Goal: Transaction & Acquisition: Book appointment/travel/reservation

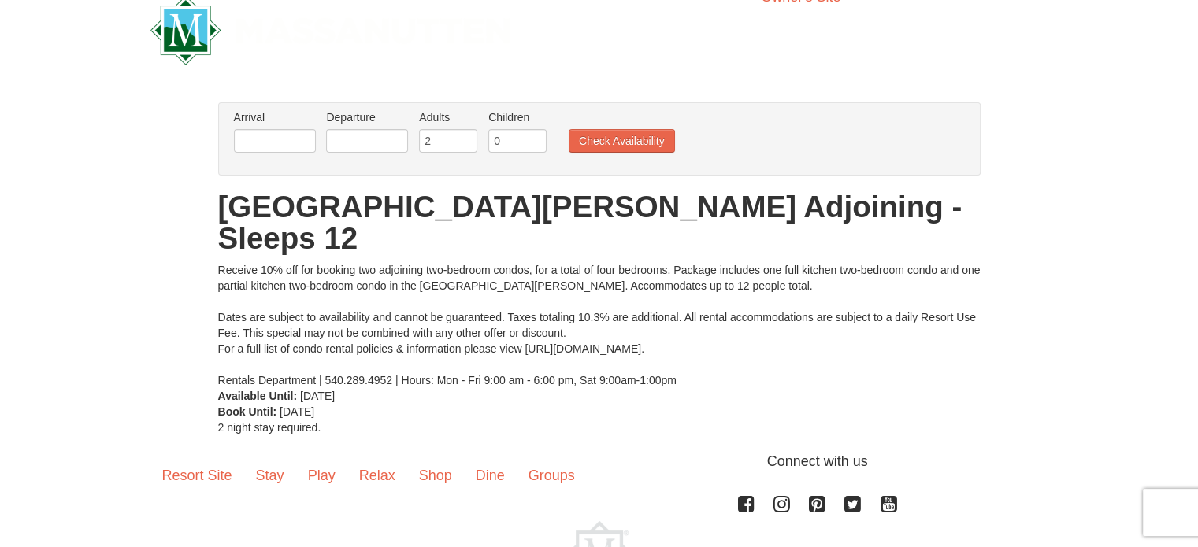
scroll to position [28, 0]
click at [253, 131] on input "text" at bounding box center [275, 140] width 82 height 24
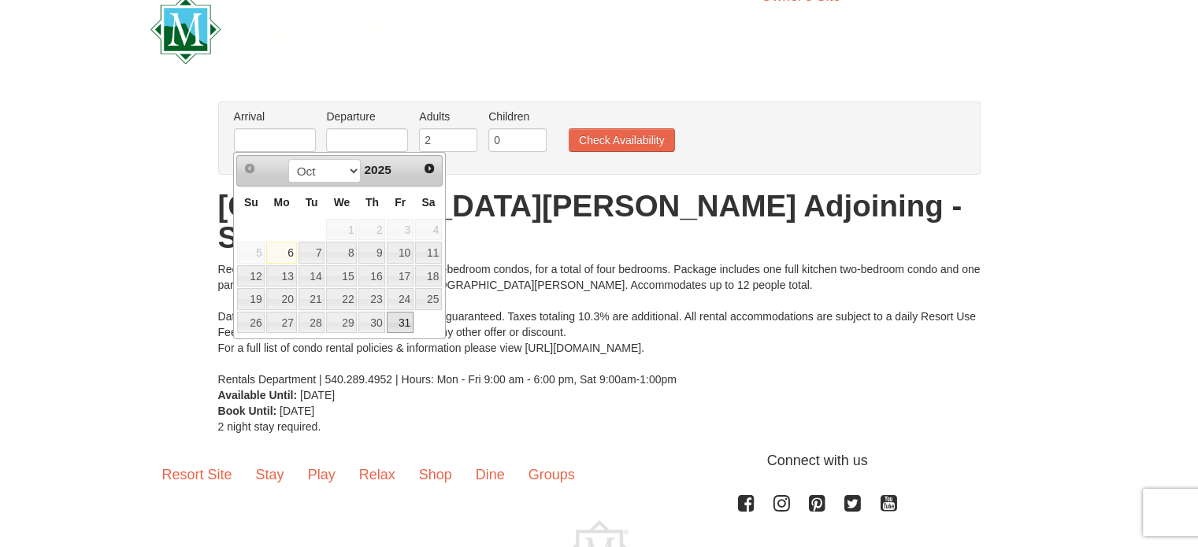
click at [407, 317] on link "31" at bounding box center [400, 323] width 27 height 22
type input "[DATE]"
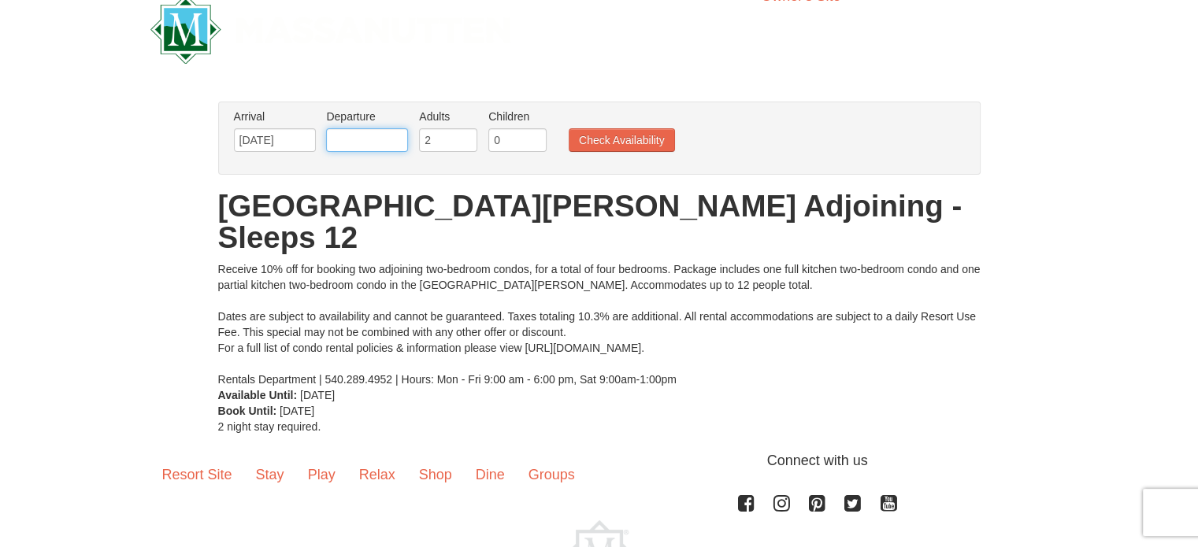
click at [368, 135] on input "text" at bounding box center [367, 140] width 82 height 24
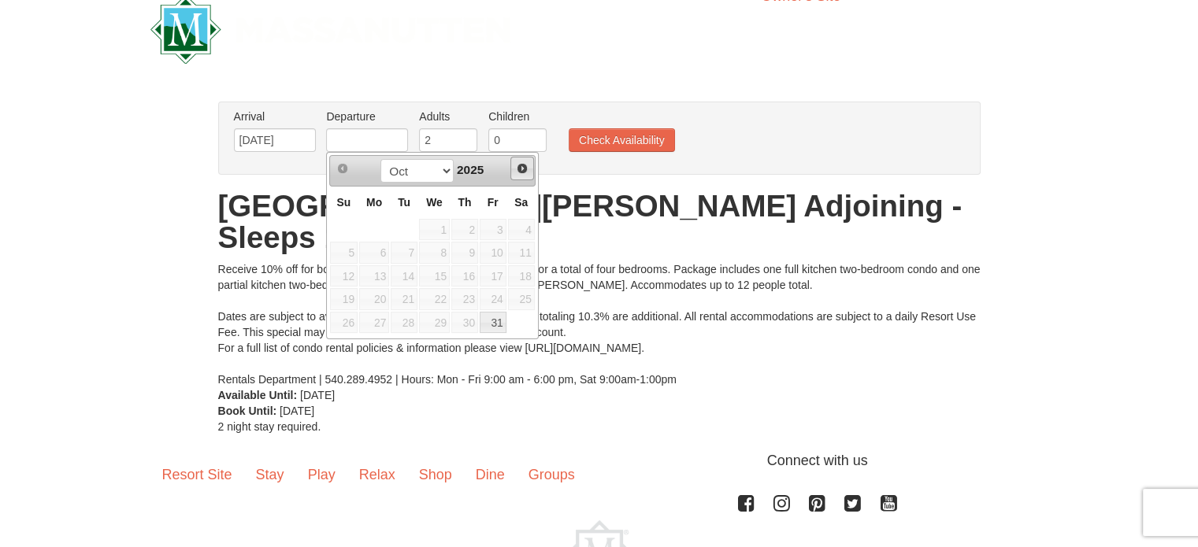
click at [517, 163] on span "Next" at bounding box center [522, 168] width 13 height 13
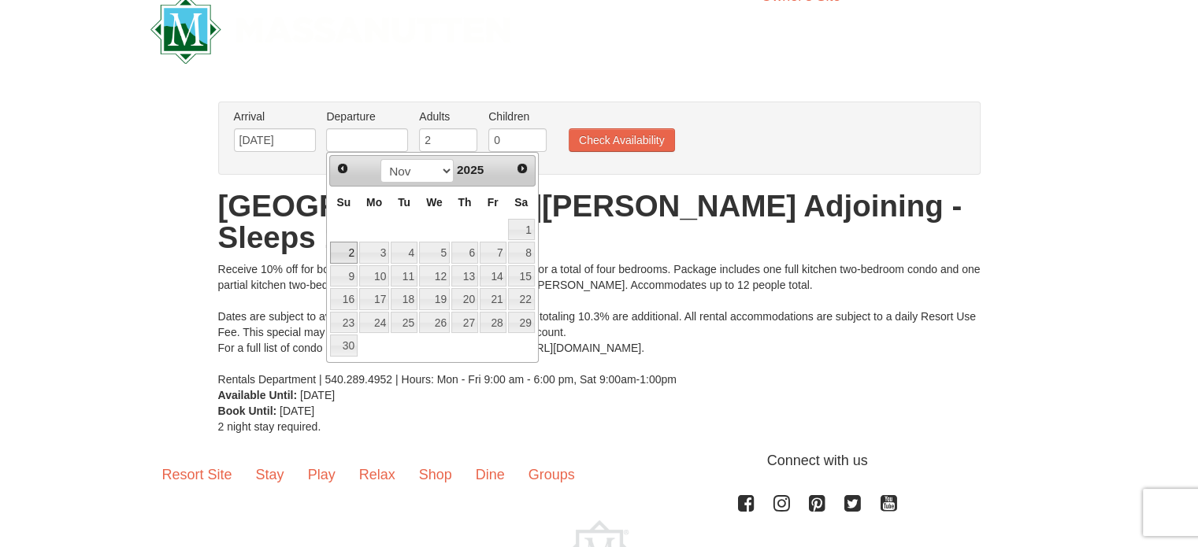
click at [346, 249] on link "2" at bounding box center [344, 253] width 28 height 22
type input "[DATE]"
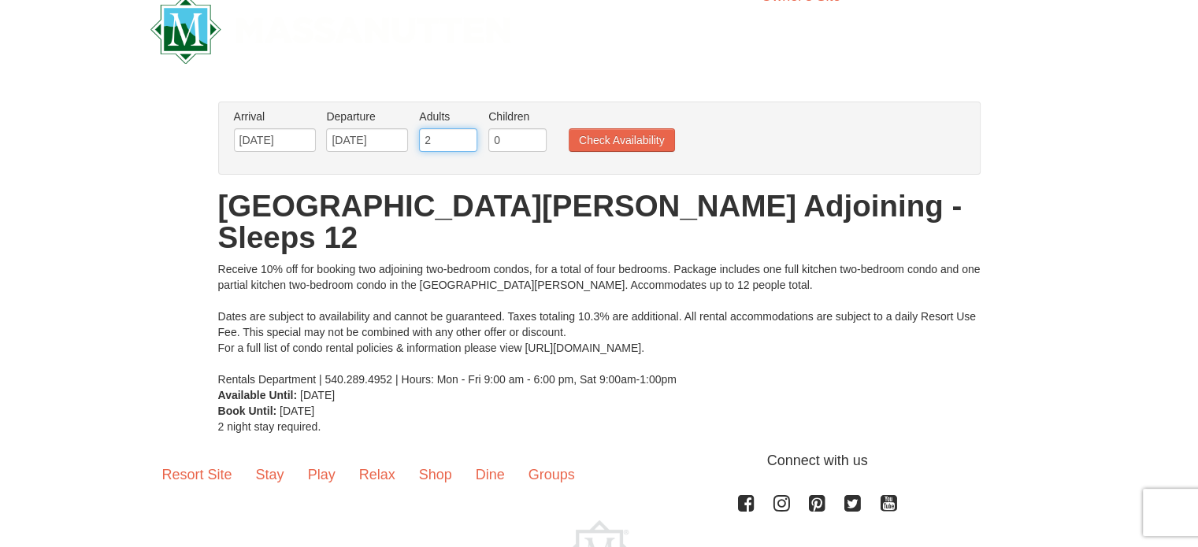
drag, startPoint x: 444, startPoint y: 141, endPoint x: 413, endPoint y: 140, distance: 30.7
click at [415, 140] on li "Adults Please format dates MM/DD/YYYY 2" at bounding box center [448, 134] width 66 height 51
type input "3"
click at [636, 132] on button "Check Availability" at bounding box center [621, 140] width 106 height 24
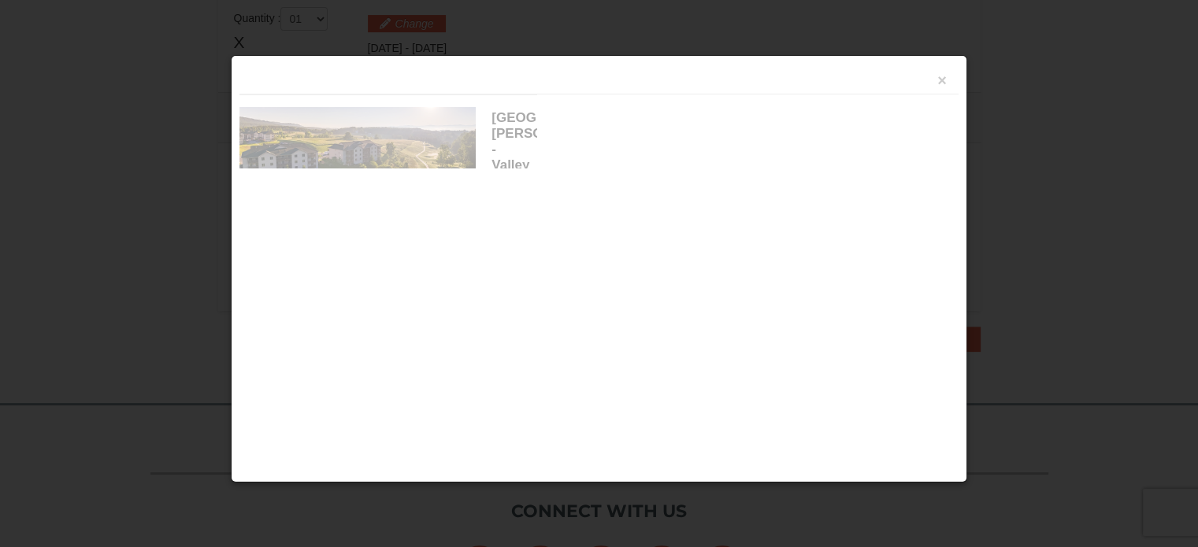
scroll to position [481, 0]
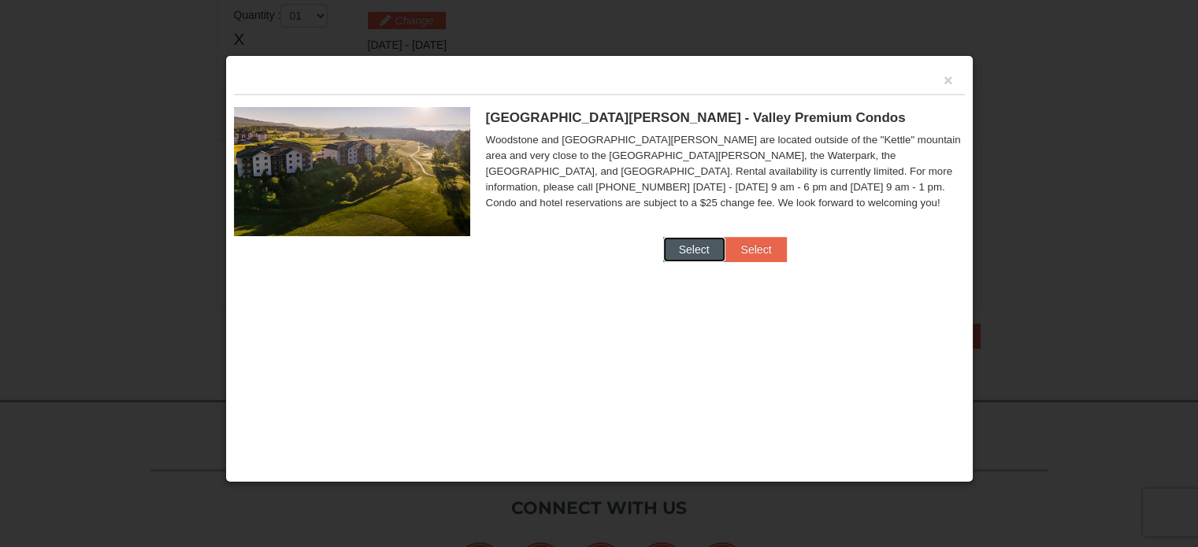
click at [685, 243] on button "Select" at bounding box center [694, 249] width 62 height 25
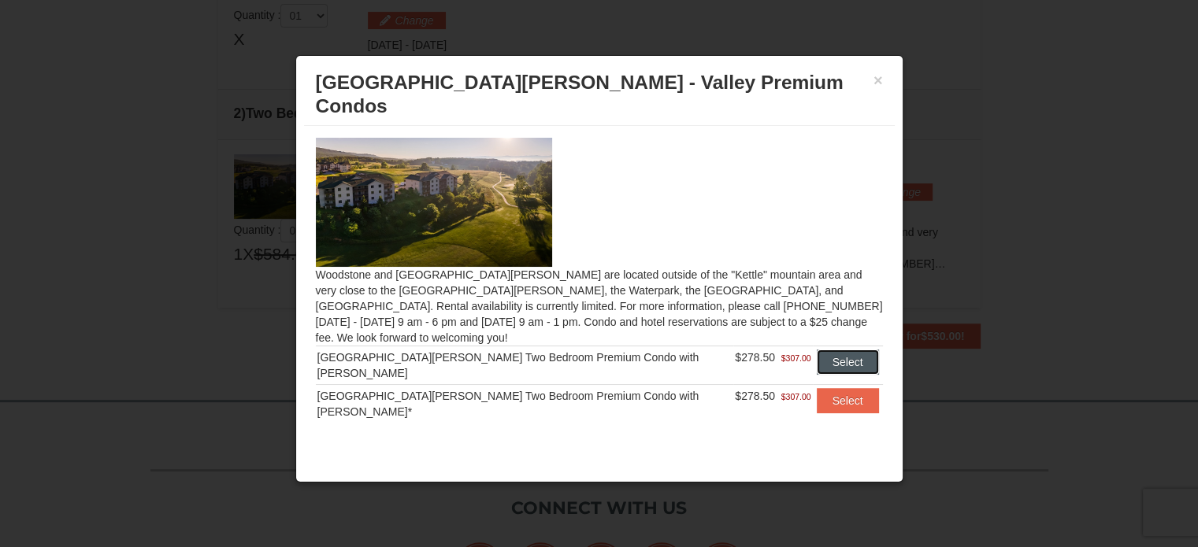
click at [835, 350] on button "Select" at bounding box center [847, 362] width 62 height 25
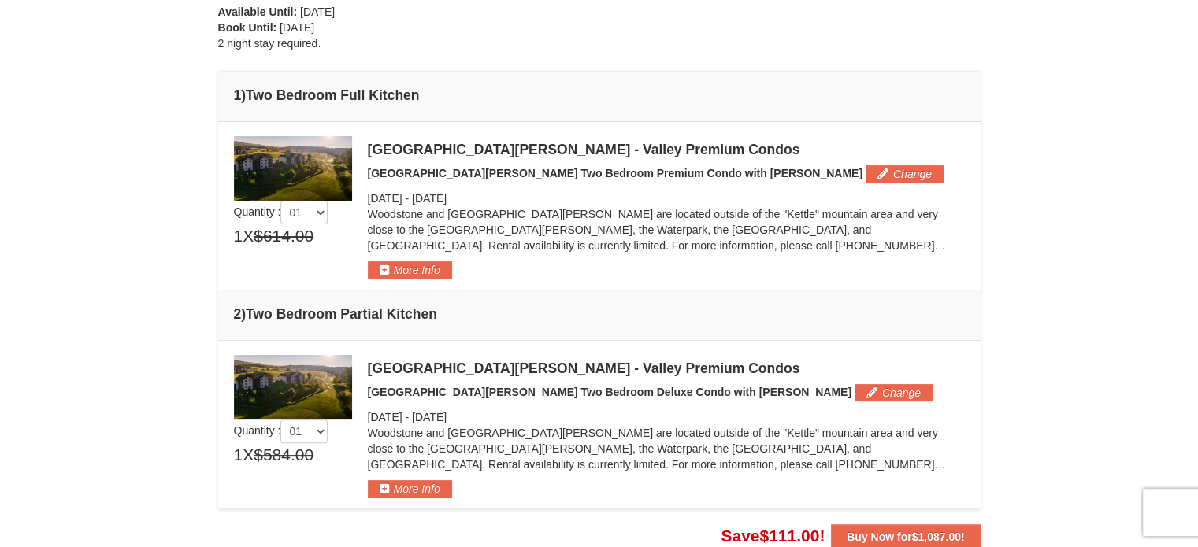
scroll to position [350, 0]
click at [419, 266] on button "More Info" at bounding box center [410, 269] width 84 height 17
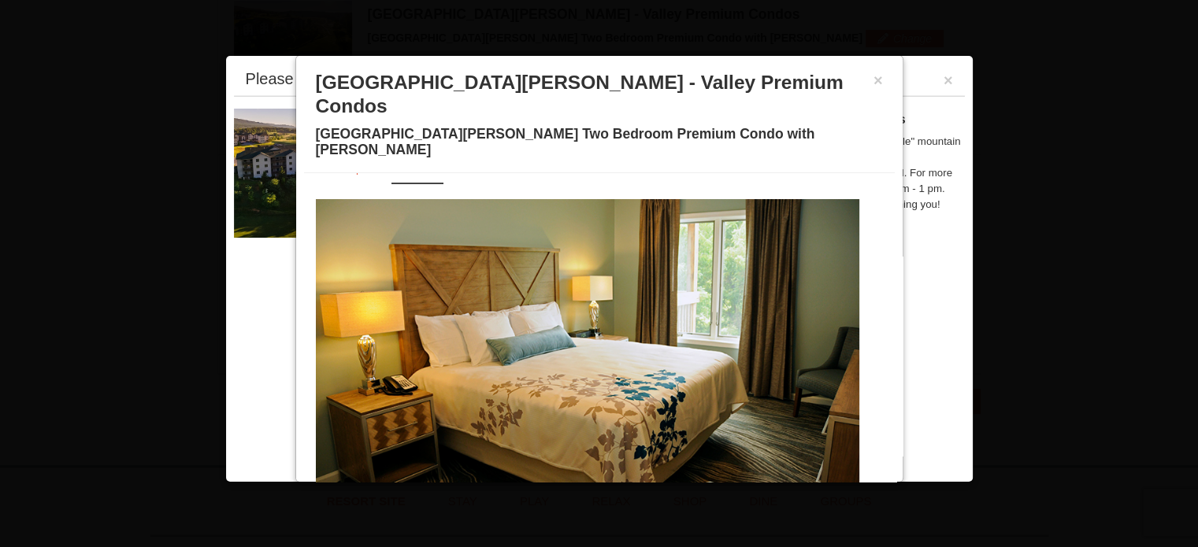
scroll to position [50, 0]
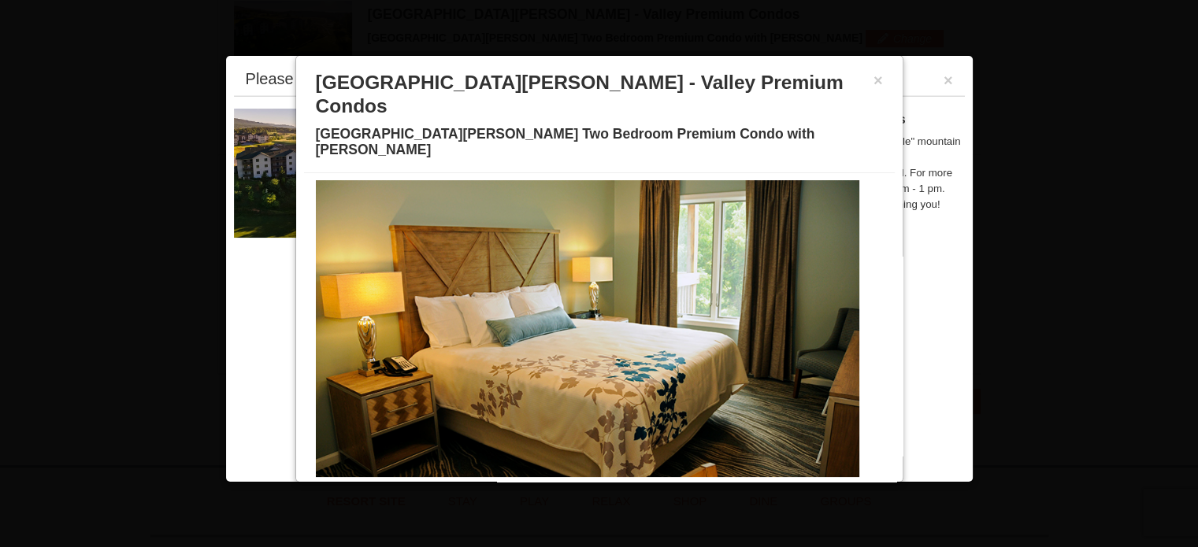
click at [491, 483] on span at bounding box center [495, 487] width 8 height 8
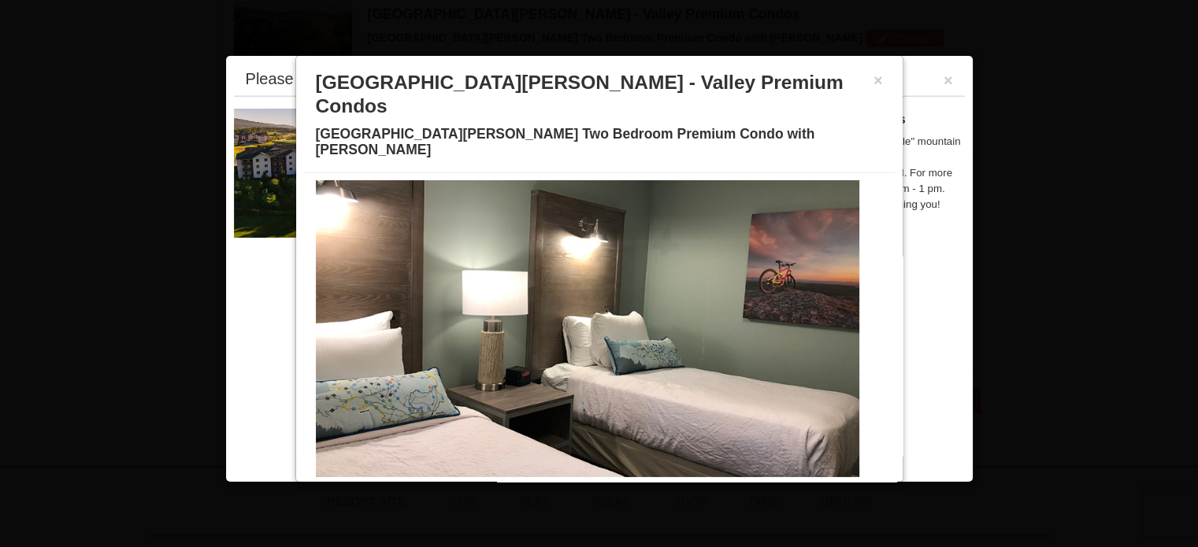
click at [491, 483] on span at bounding box center [495, 487] width 8 height 8
click at [510, 483] on span at bounding box center [514, 487] width 8 height 8
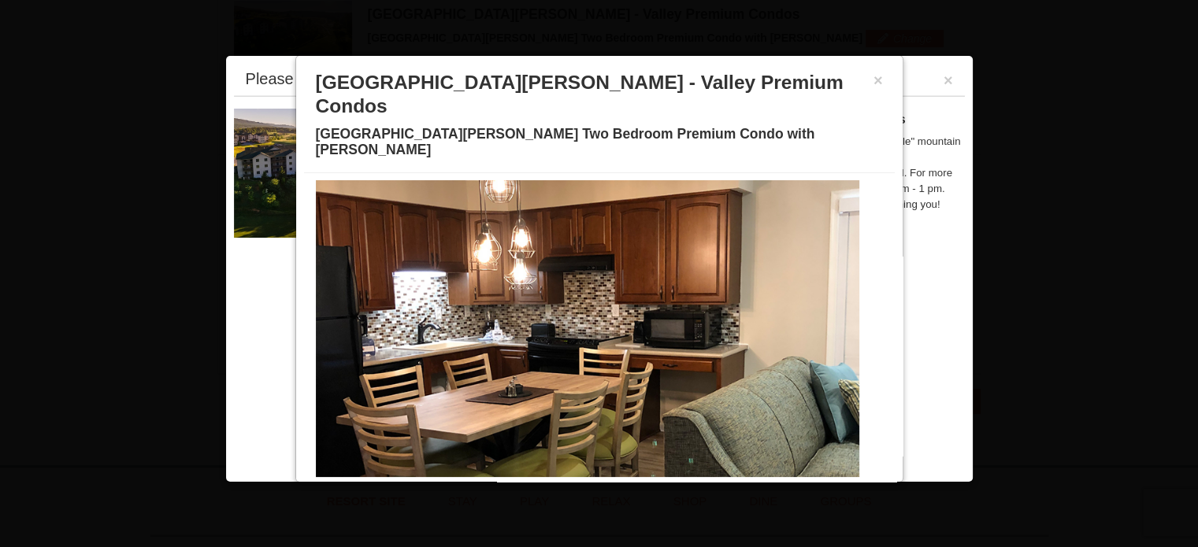
click at [529, 483] on span at bounding box center [533, 487] width 8 height 8
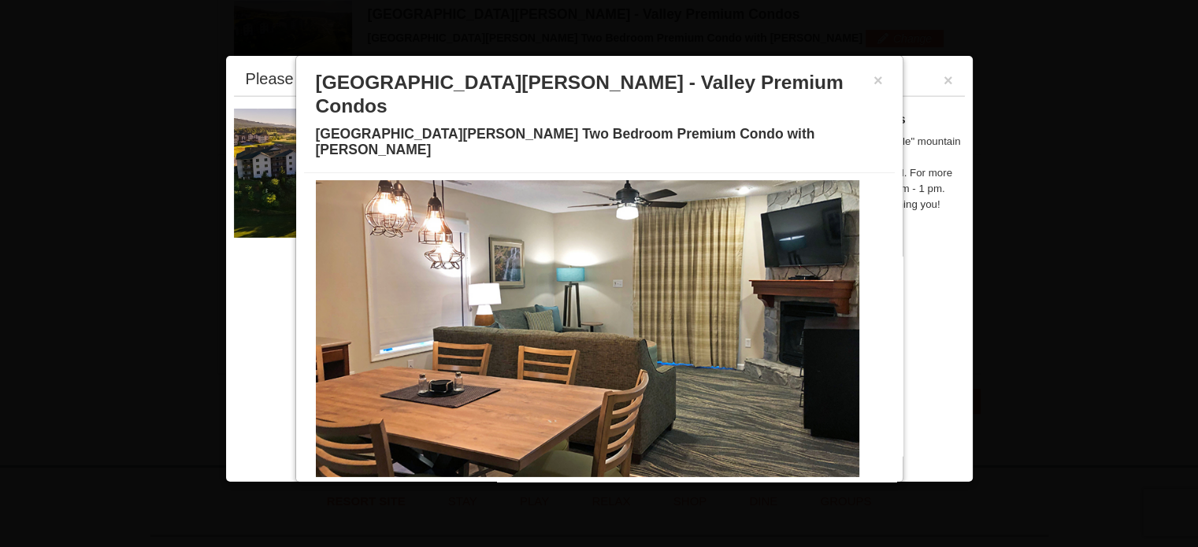
click at [548, 483] on span at bounding box center [552, 487] width 8 height 8
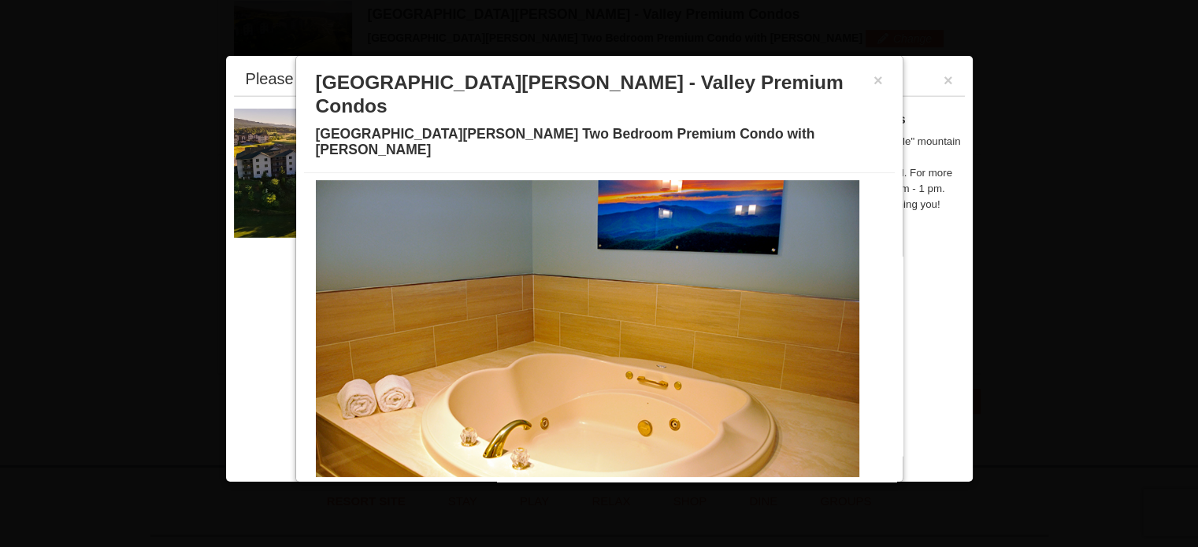
click at [567, 483] on span at bounding box center [571, 487] width 8 height 8
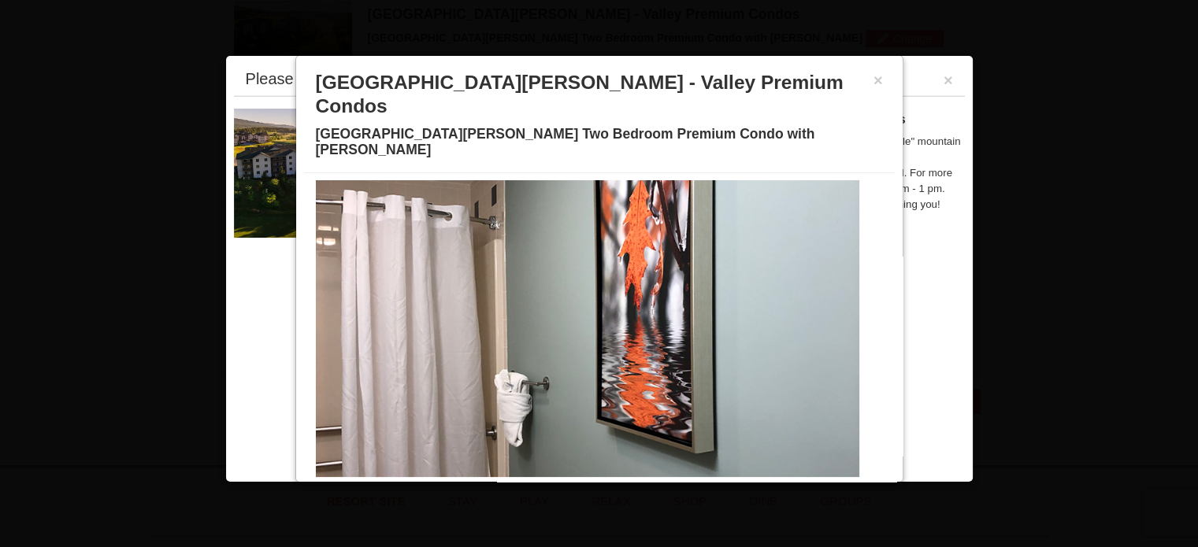
click at [586, 483] on span at bounding box center [590, 487] width 8 height 8
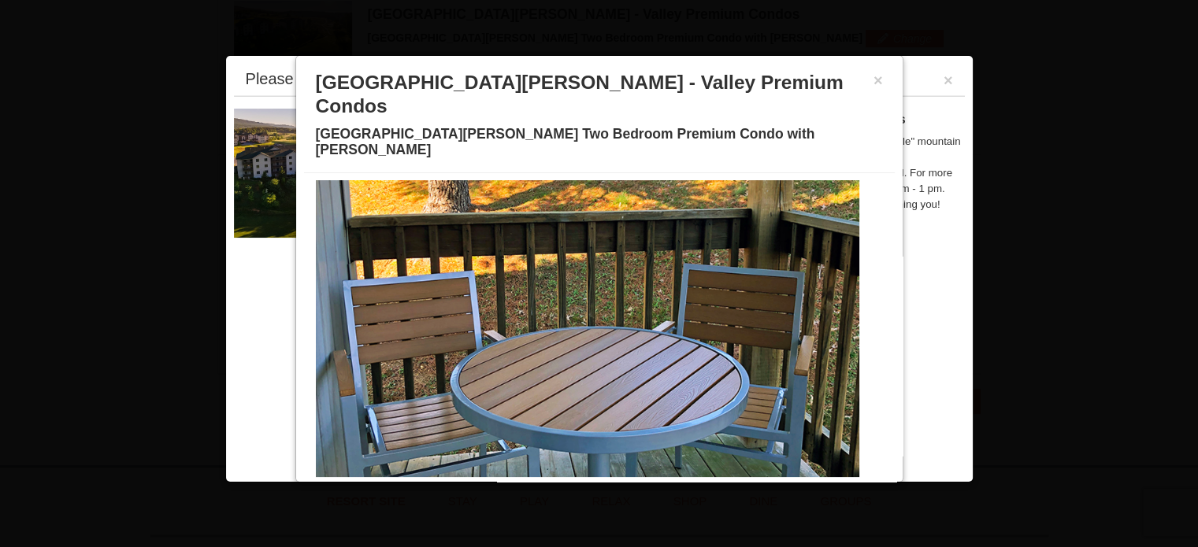
click at [599, 479] on button at bounding box center [608, 487] width 19 height 16
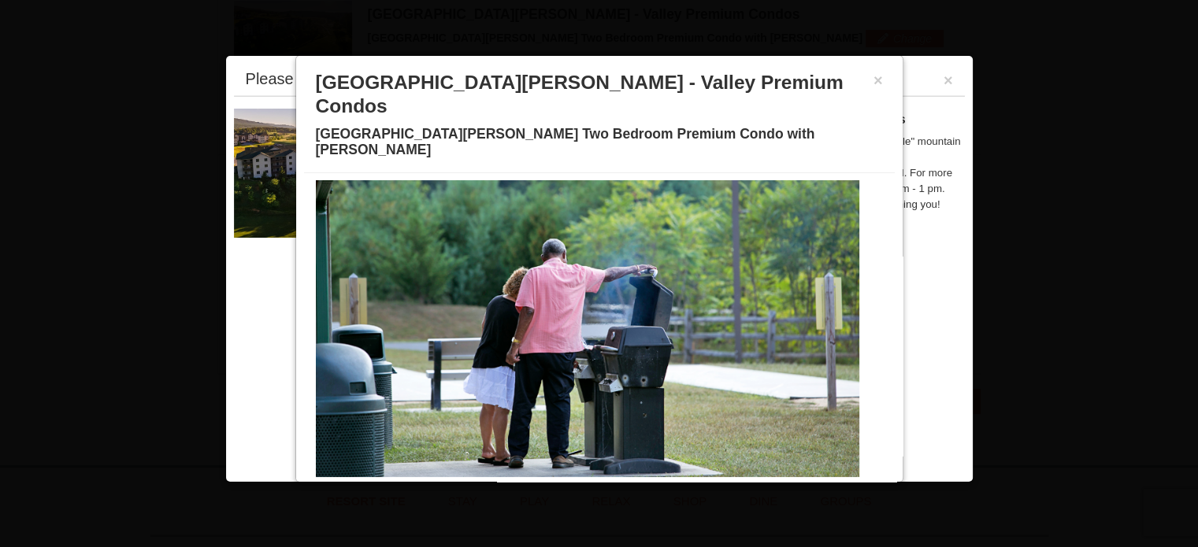
click at [618, 479] on button at bounding box center [627, 487] width 19 height 16
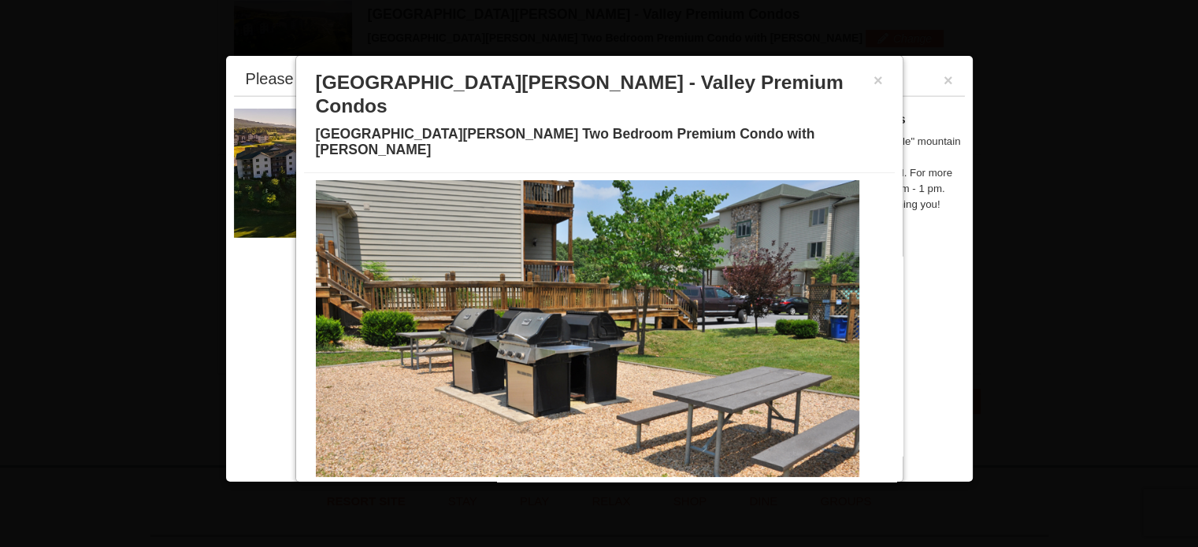
click at [637, 479] on button at bounding box center [646, 487] width 19 height 16
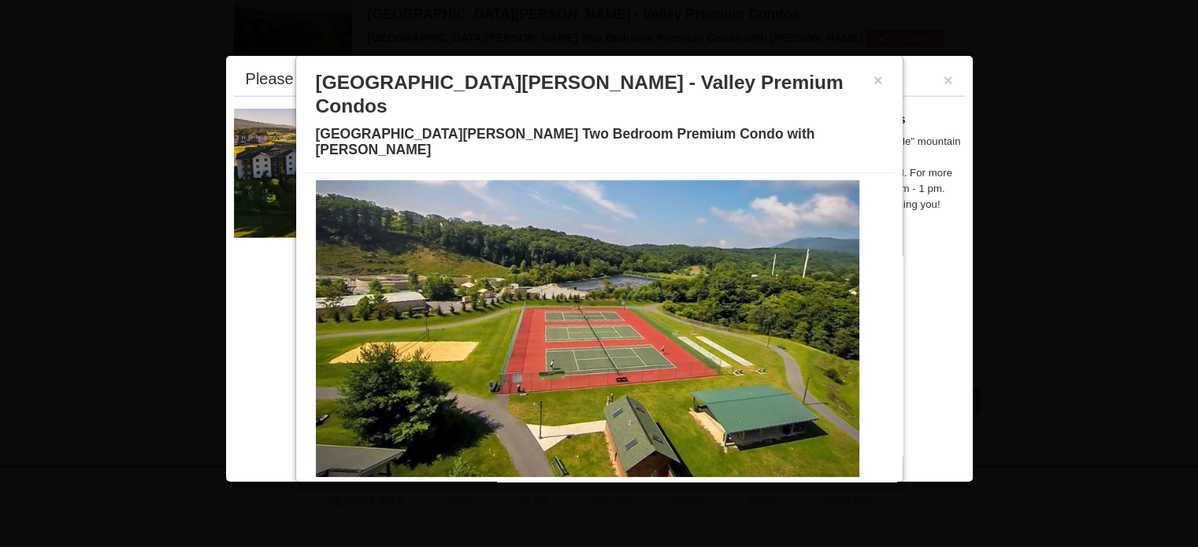
click at [661, 483] on span at bounding box center [665, 487] width 8 height 8
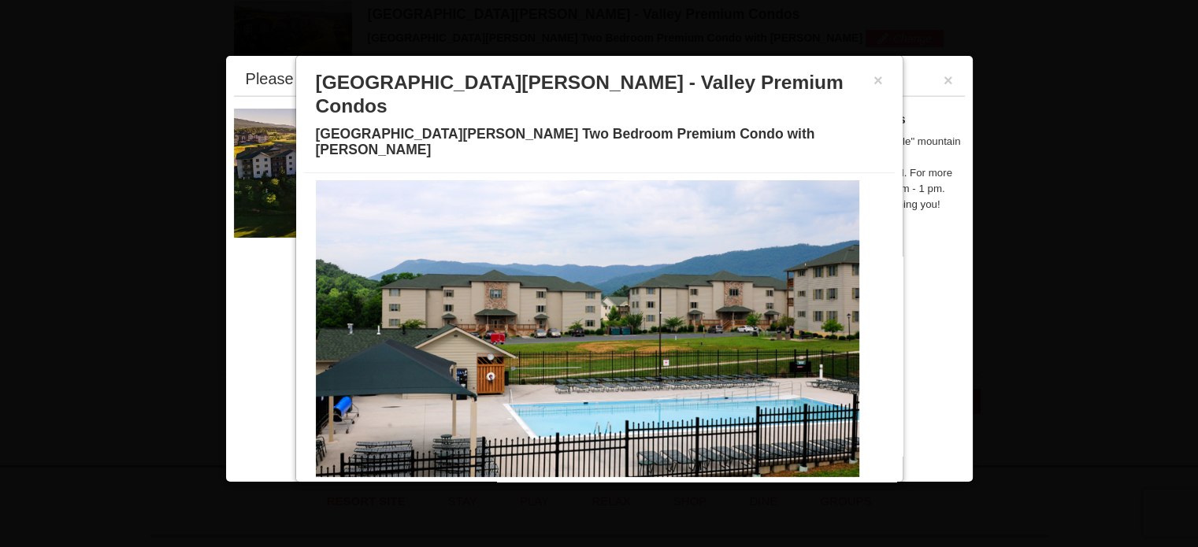
click at [675, 479] on button at bounding box center [684, 487] width 19 height 16
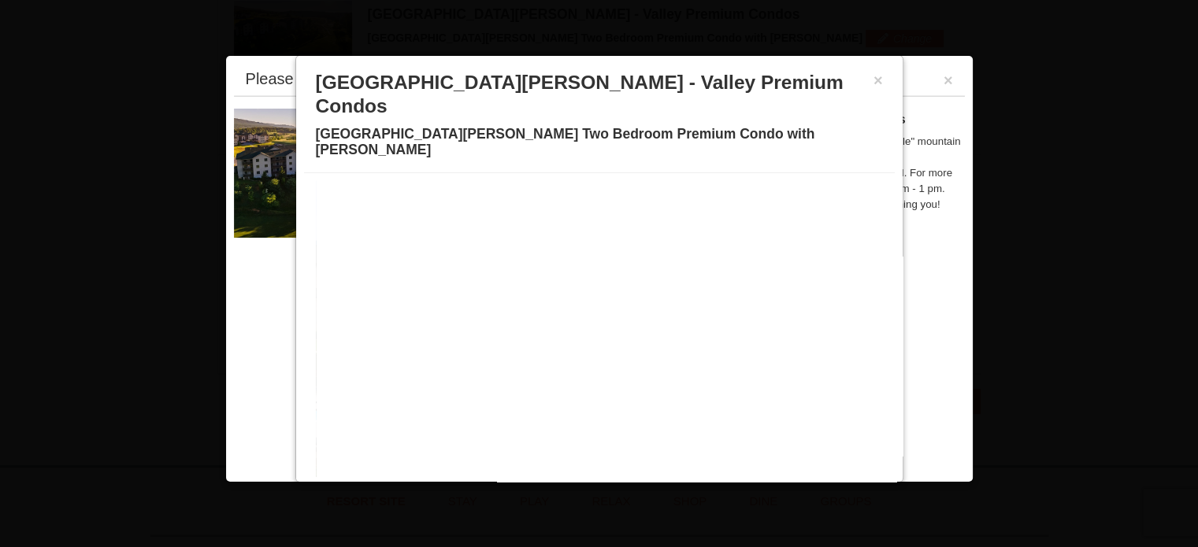
click at [675, 479] on button at bounding box center [684, 487] width 19 height 16
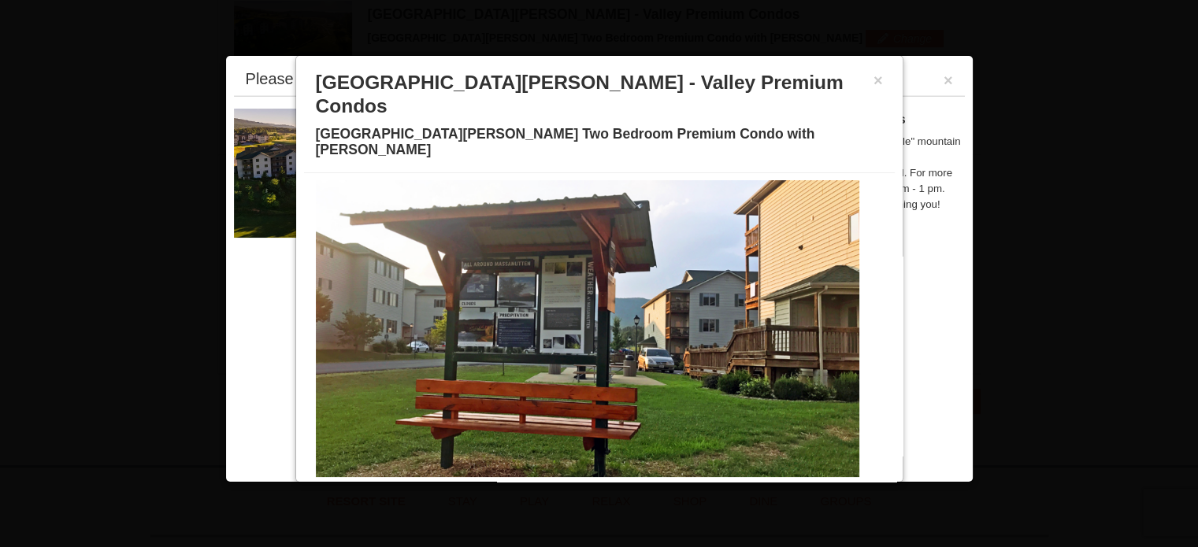
click at [699, 483] on span at bounding box center [703, 487] width 8 height 8
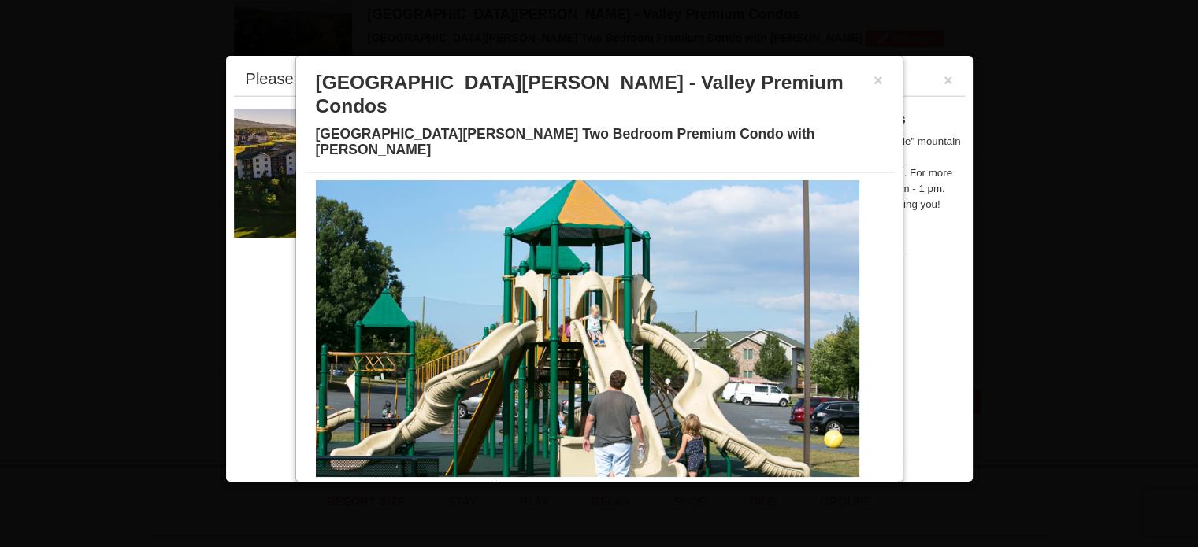
click at [718, 483] on span at bounding box center [722, 487] width 8 height 8
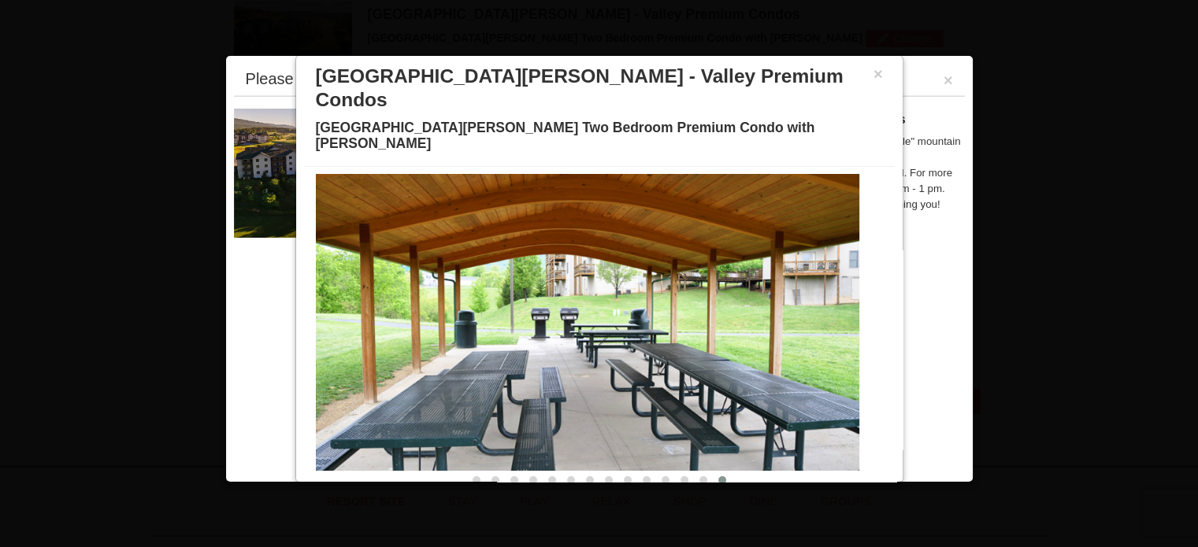
scroll to position [0, 0]
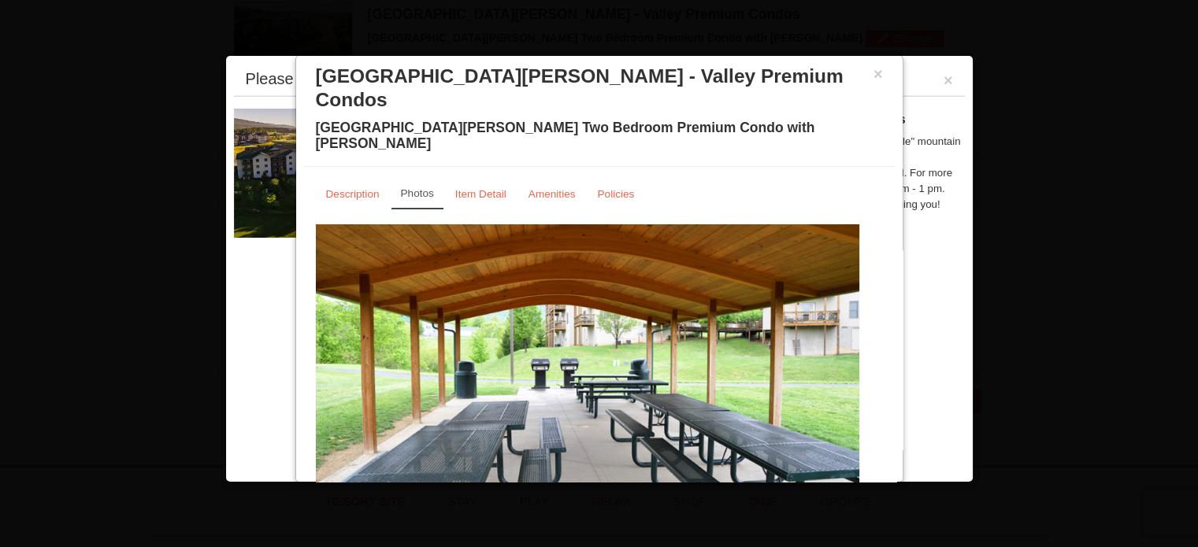
click at [864, 112] on div "× Woodstone Meadows - Valley Premium Condos Woodstone Meadows Two Bedroom Premi…" at bounding box center [599, 111] width 591 height 109
click at [873, 72] on button "×" at bounding box center [877, 74] width 9 height 16
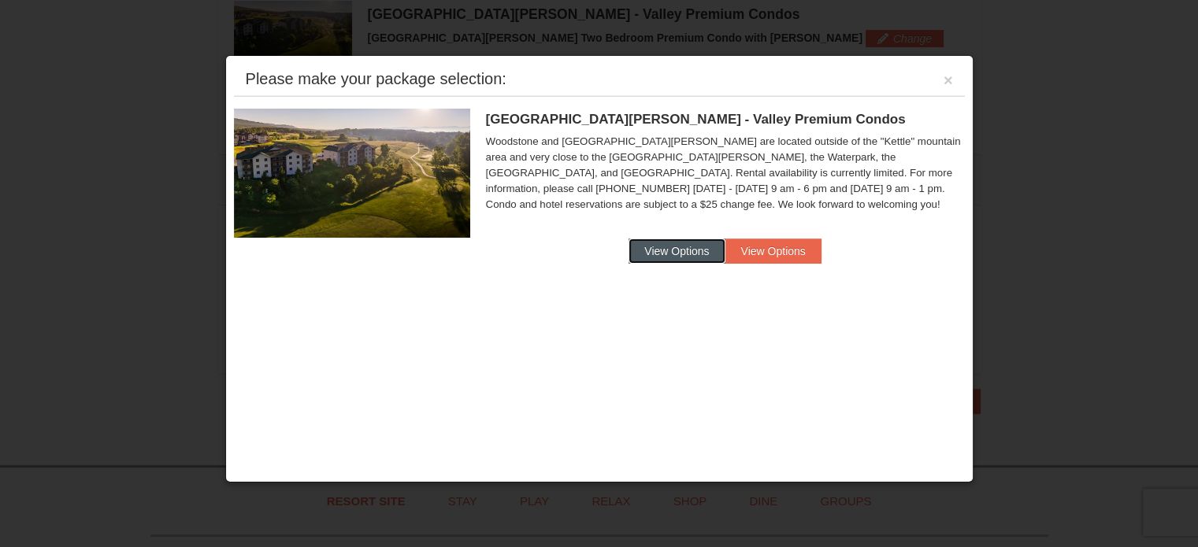
click at [691, 243] on button "View Options" at bounding box center [676, 251] width 96 height 25
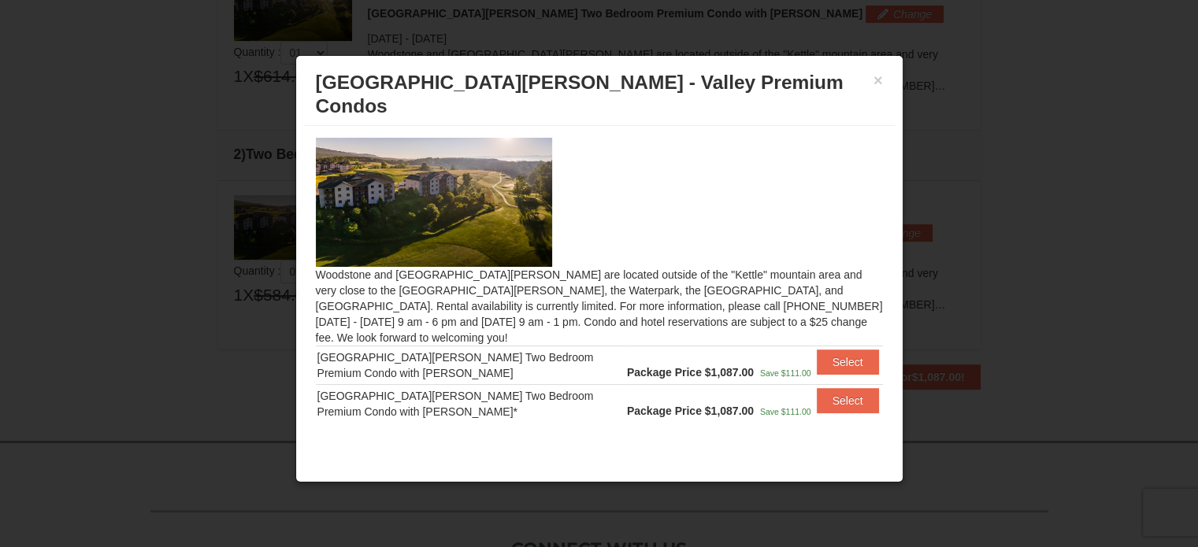
scroll to position [519, 0]
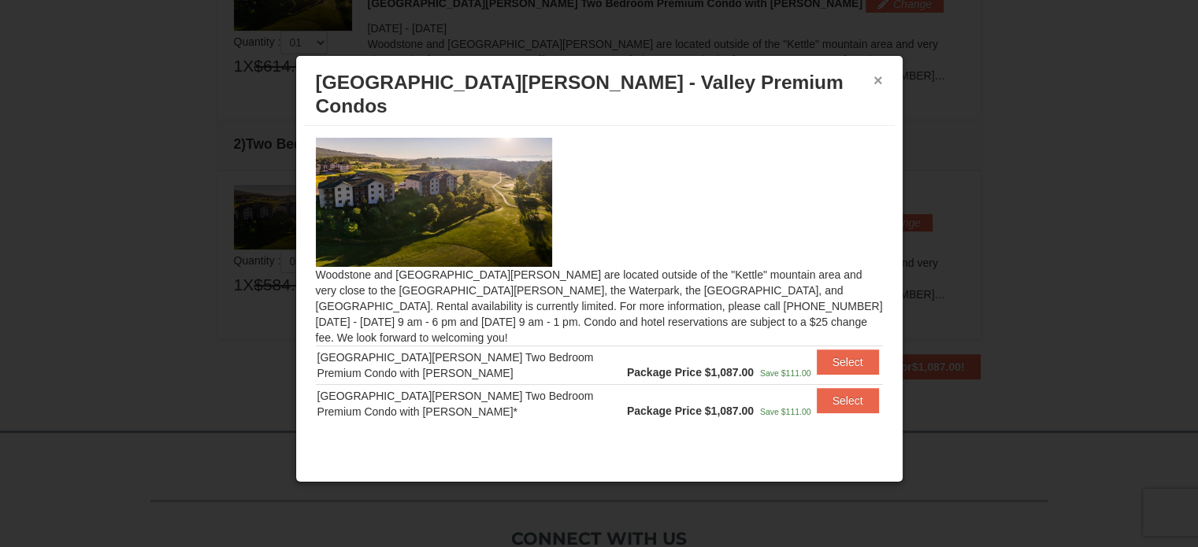
click at [876, 80] on button "×" at bounding box center [877, 80] width 9 height 16
click at [876, 138] on div at bounding box center [599, 202] width 567 height 129
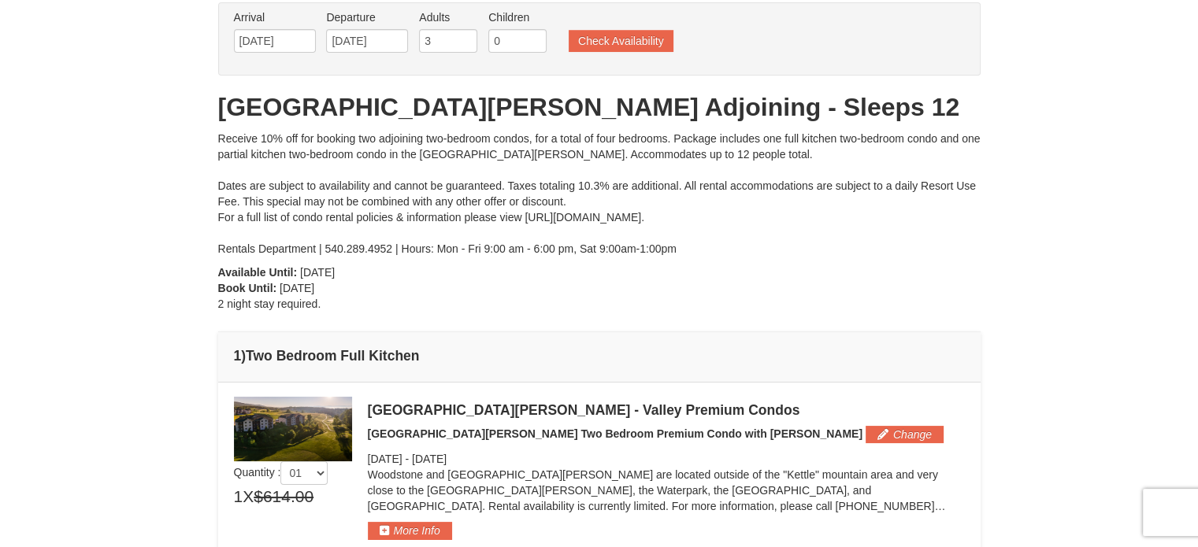
scroll to position [0, 0]
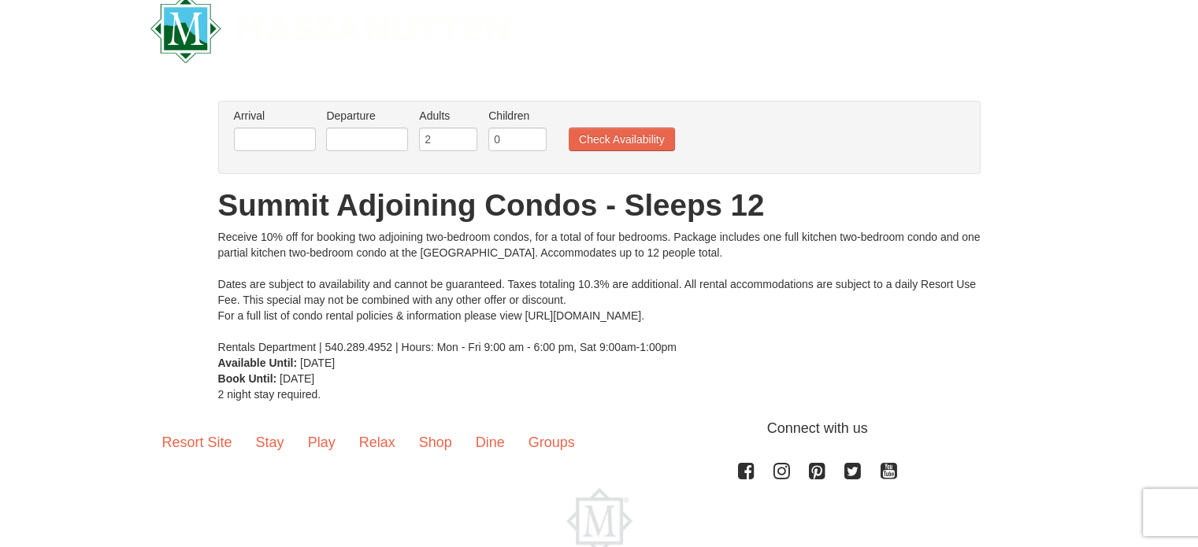
scroll to position [28, 0]
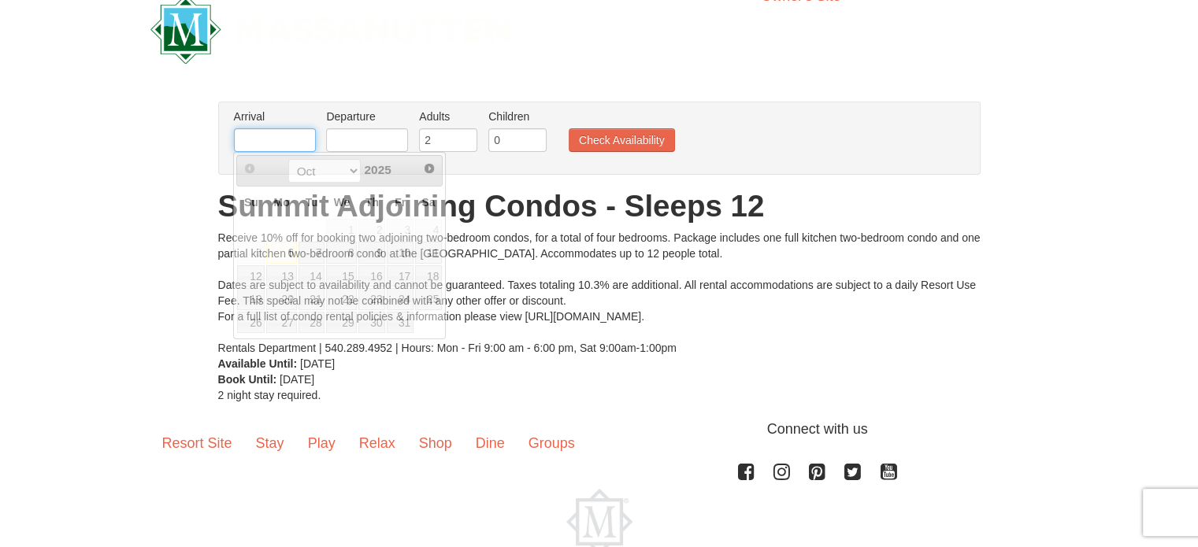
click at [268, 142] on input "text" at bounding box center [275, 140] width 82 height 24
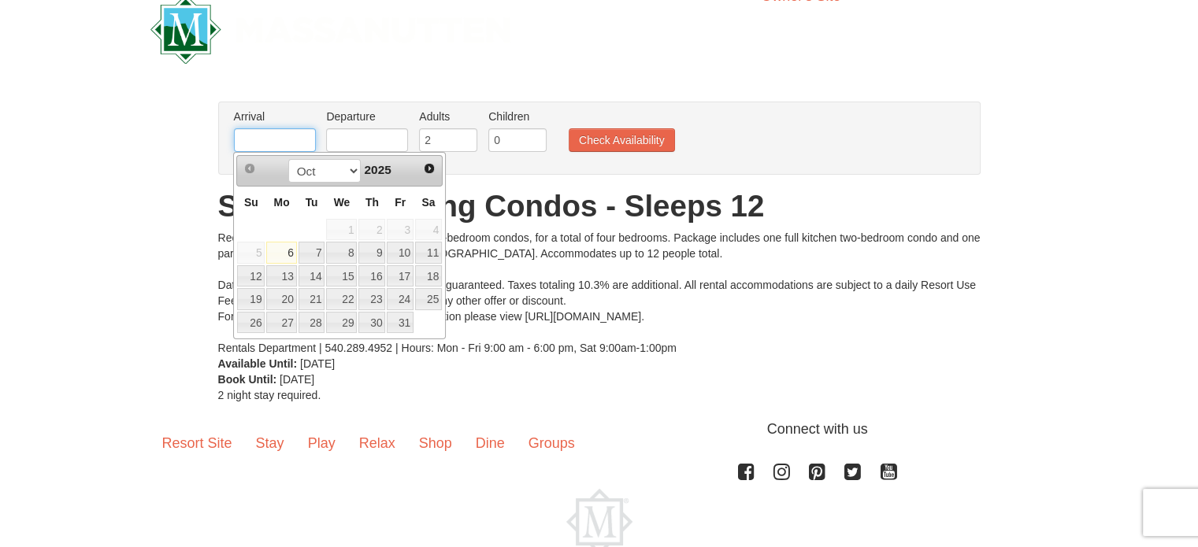
type input "[DATE]"
click at [353, 144] on input "text" at bounding box center [367, 140] width 82 height 24
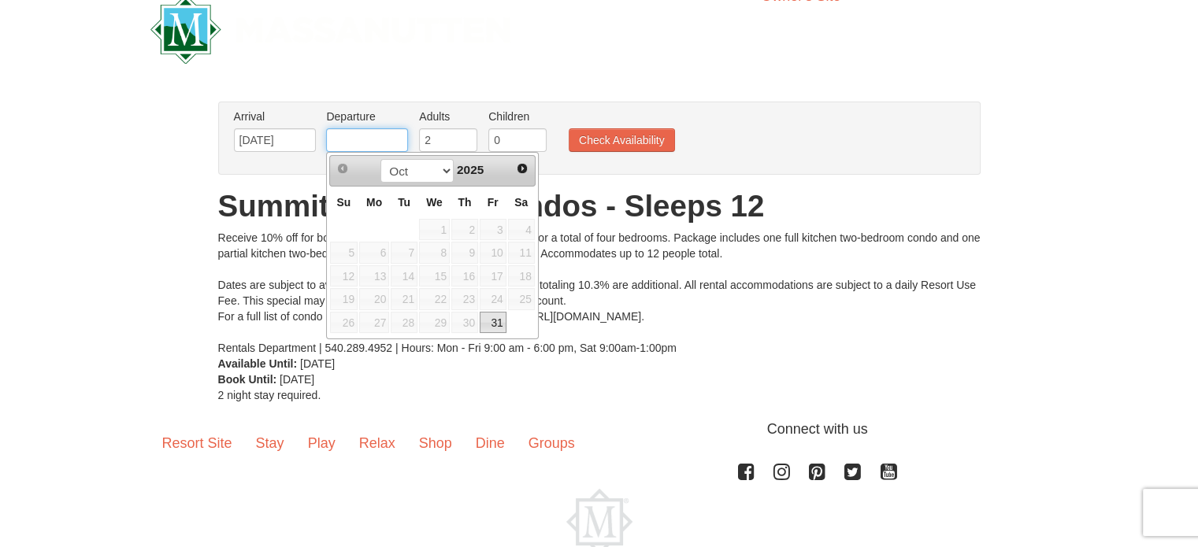
type input "[DATE]"
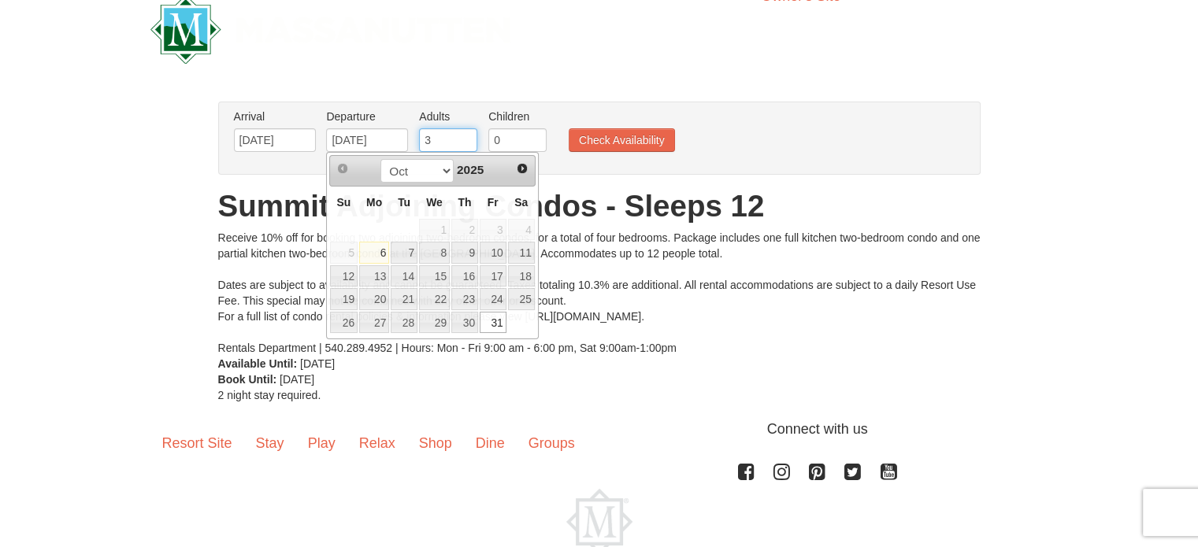
type input "3"
click at [465, 135] on input "3" at bounding box center [448, 140] width 58 height 24
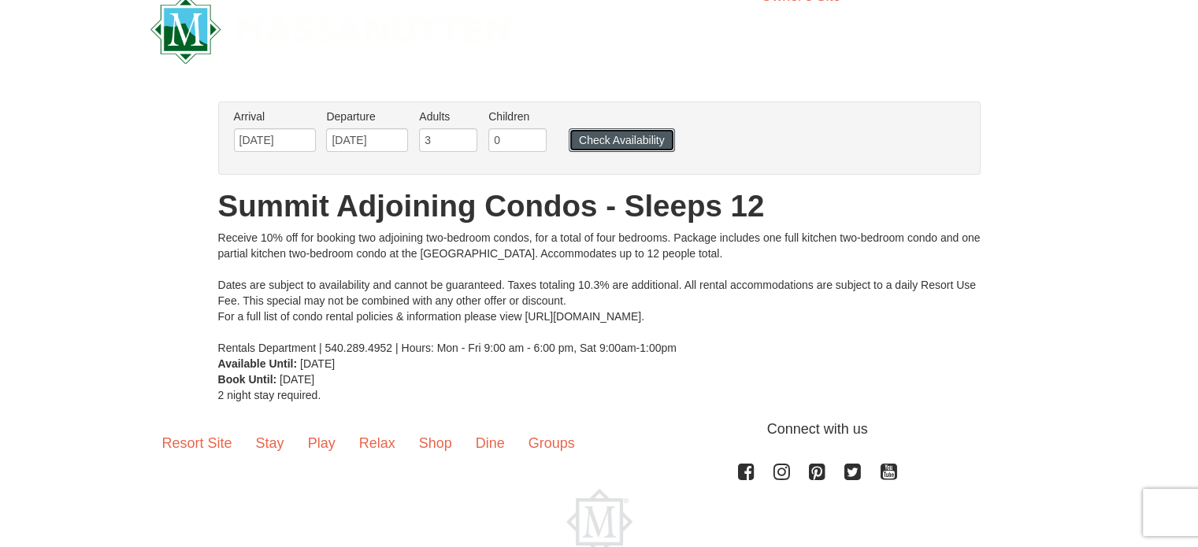
click at [614, 137] on button "Check Availability" at bounding box center [621, 140] width 106 height 24
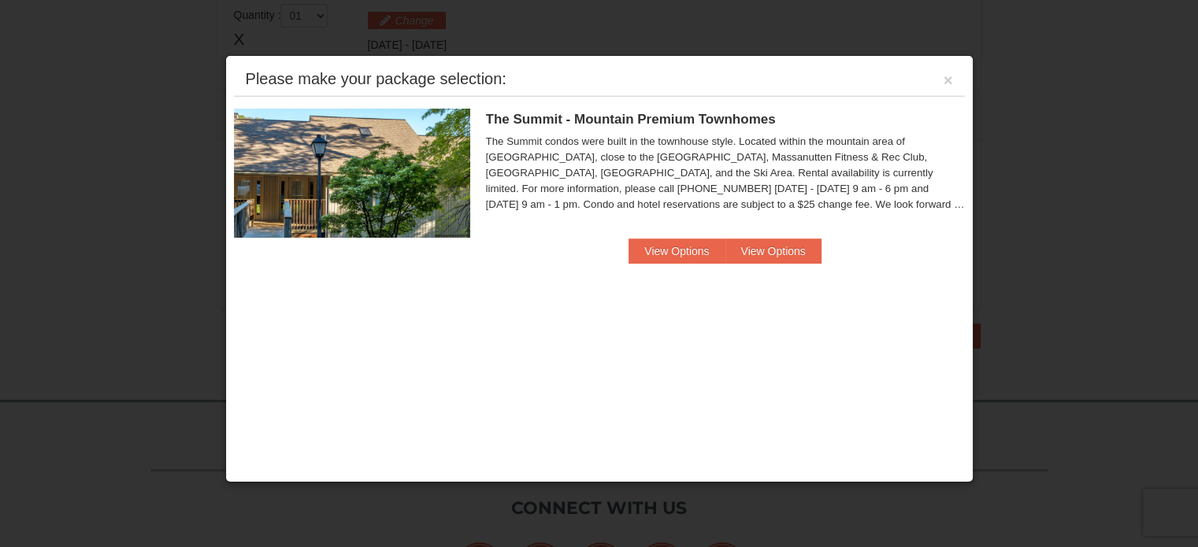
scroll to position [483, 0]
click at [698, 250] on button "View Options" at bounding box center [676, 251] width 96 height 25
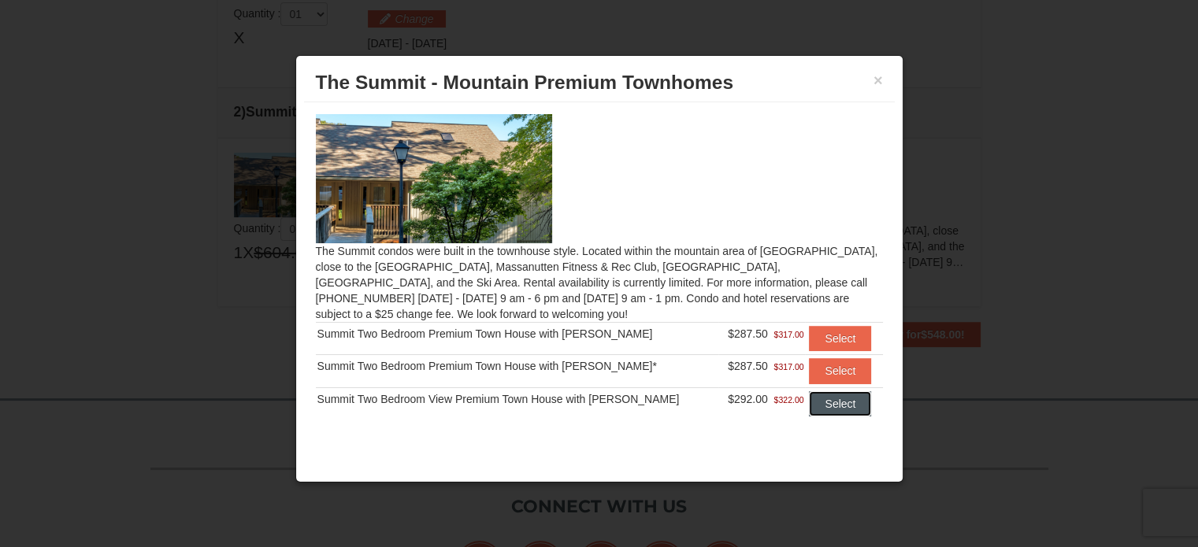
click at [819, 402] on button "Select" at bounding box center [840, 403] width 62 height 25
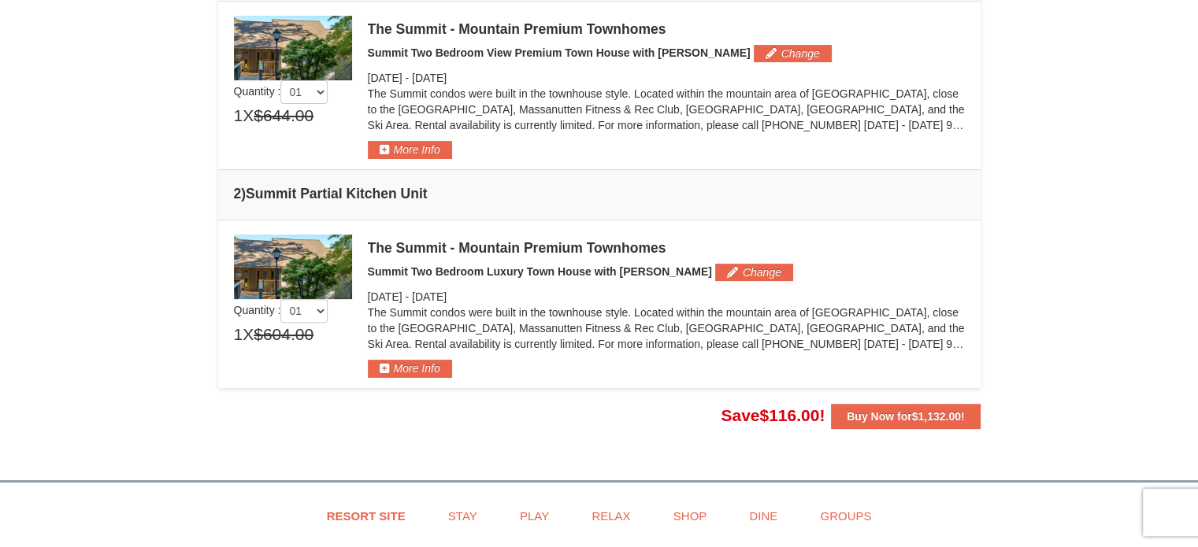
scroll to position [465, 0]
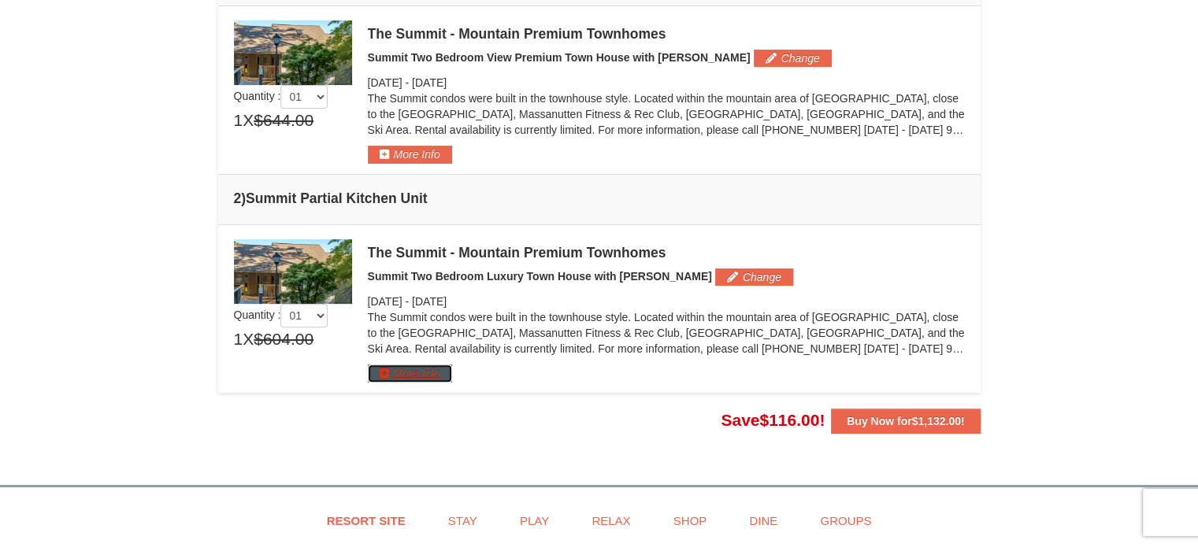
click at [428, 368] on button "More Info" at bounding box center [410, 373] width 84 height 17
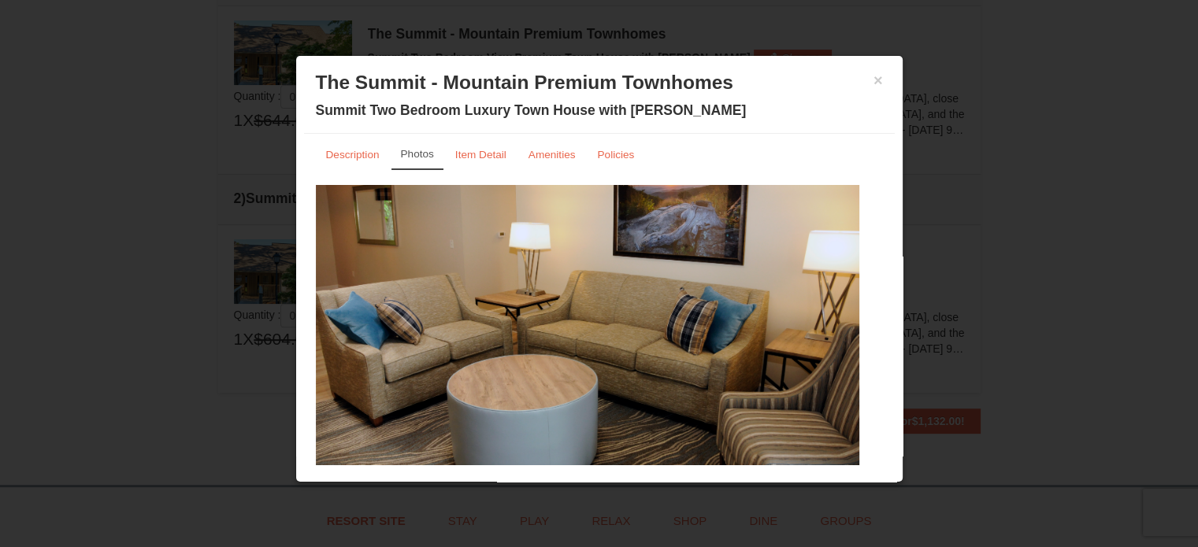
scroll to position [50, 0]
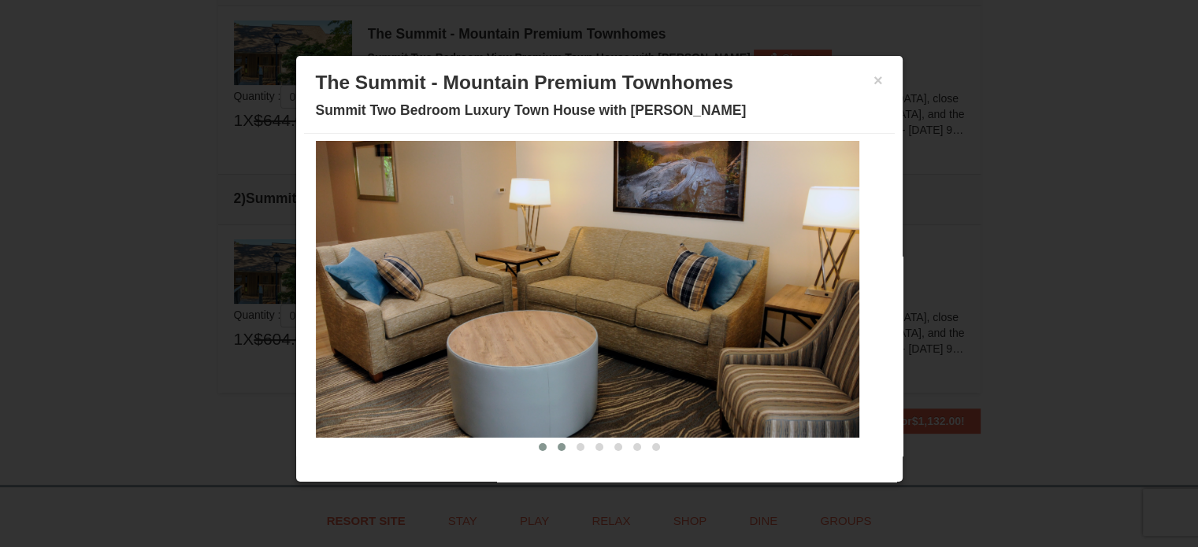
click at [557, 443] on span at bounding box center [561, 447] width 8 height 8
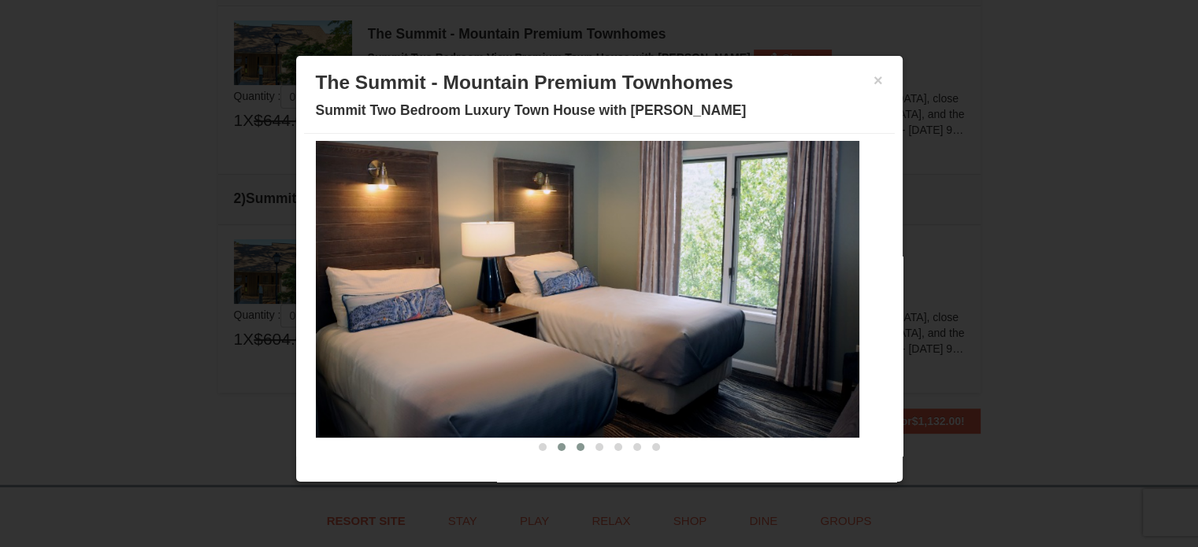
click at [576, 444] on span at bounding box center [580, 447] width 8 height 8
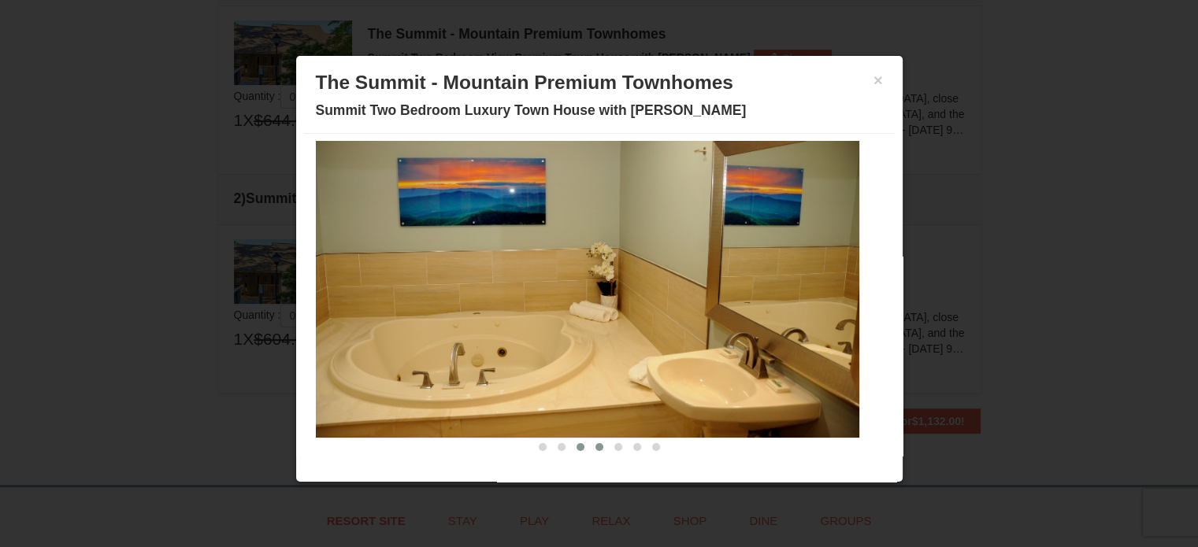
click at [595, 443] on span at bounding box center [599, 447] width 8 height 8
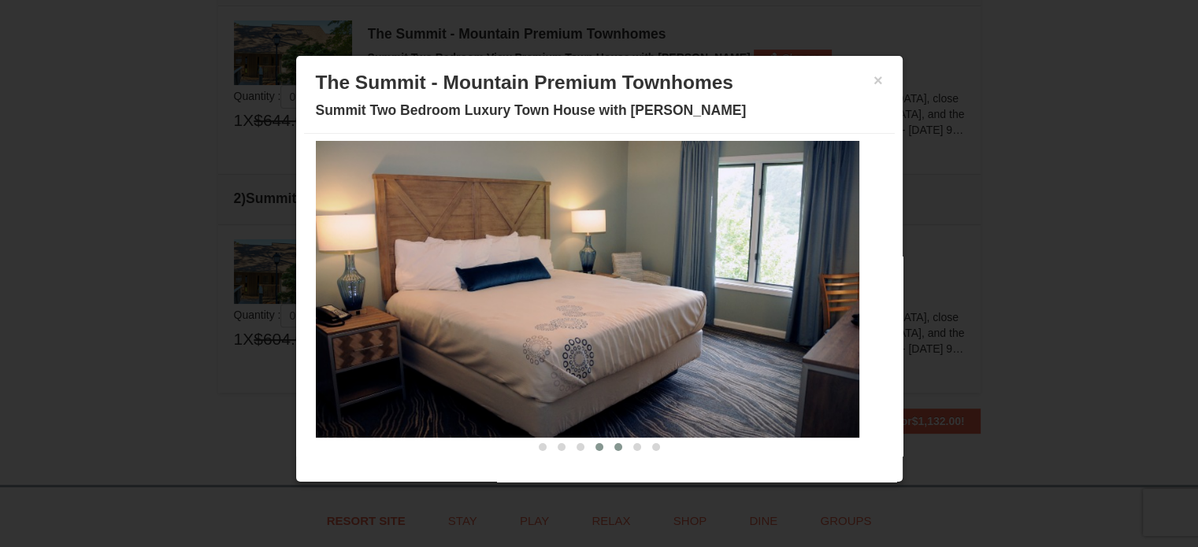
click at [614, 443] on span at bounding box center [618, 447] width 8 height 8
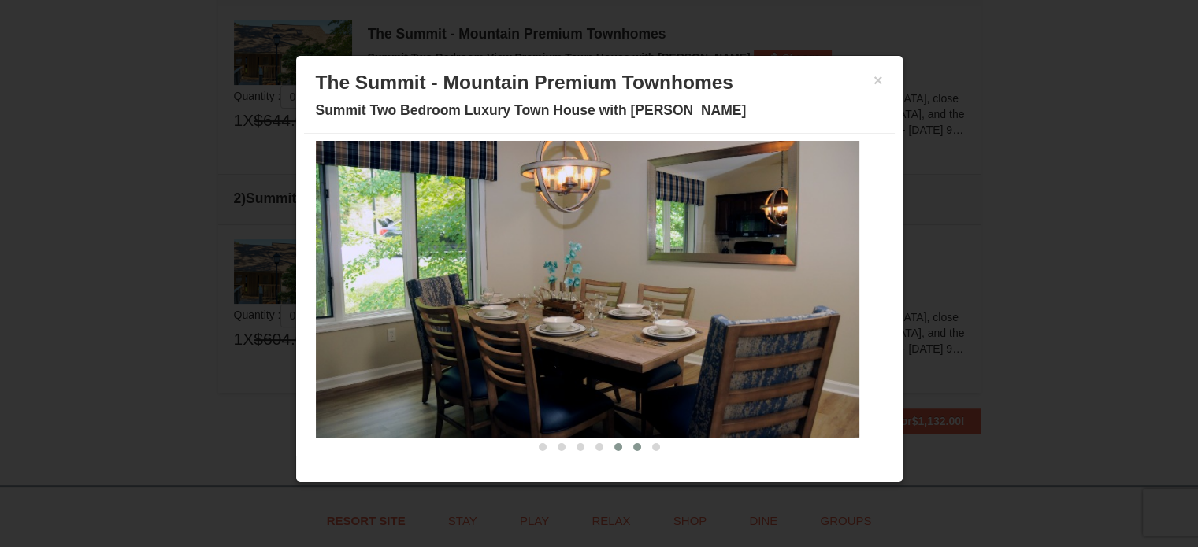
click at [633, 444] on span at bounding box center [637, 447] width 8 height 8
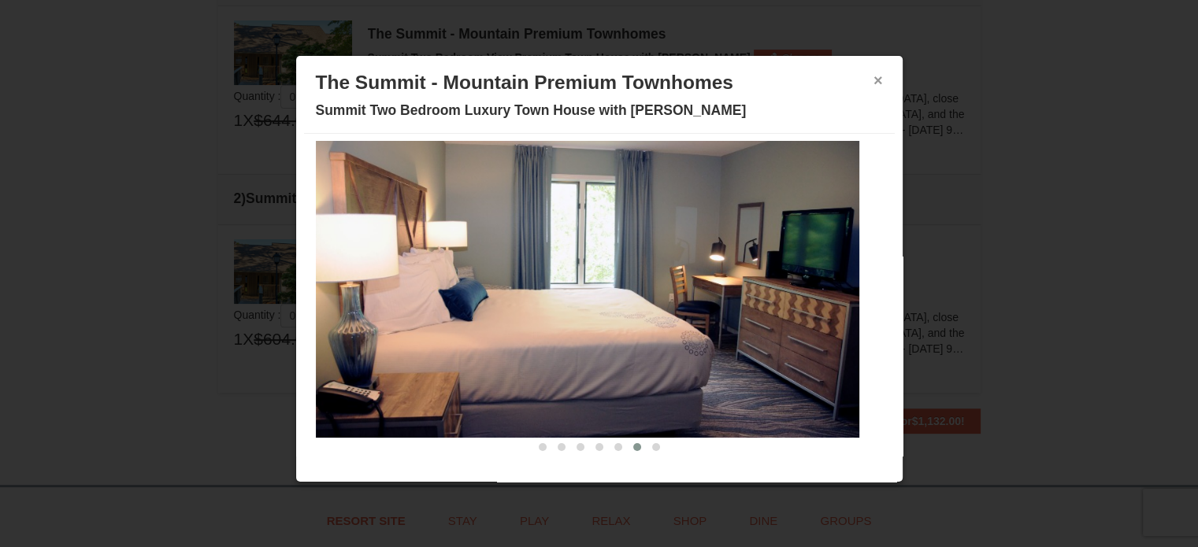
click at [873, 83] on button "×" at bounding box center [877, 80] width 9 height 16
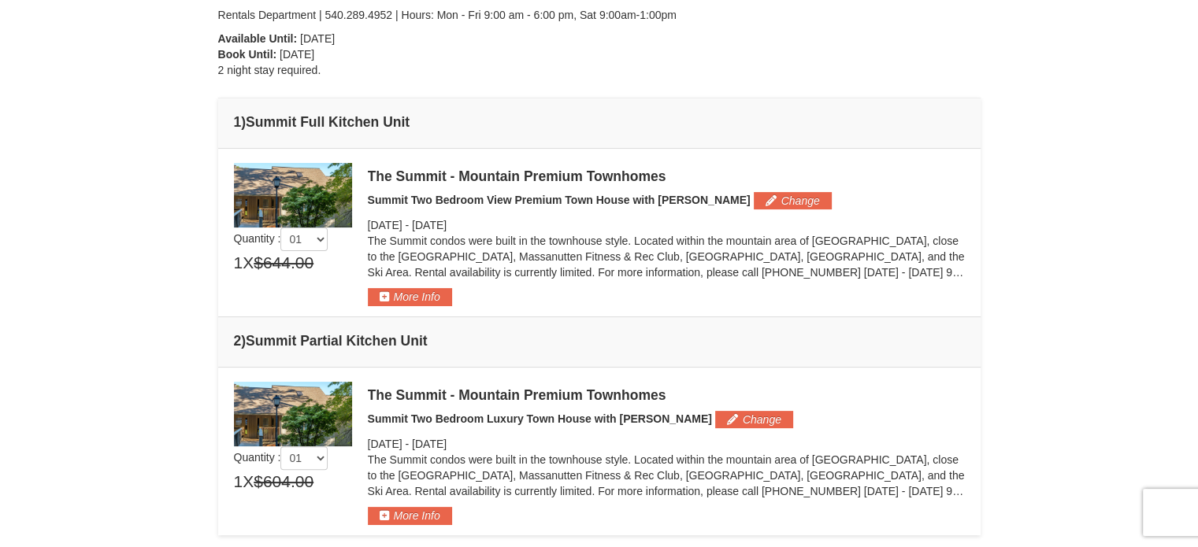
scroll to position [324, 0]
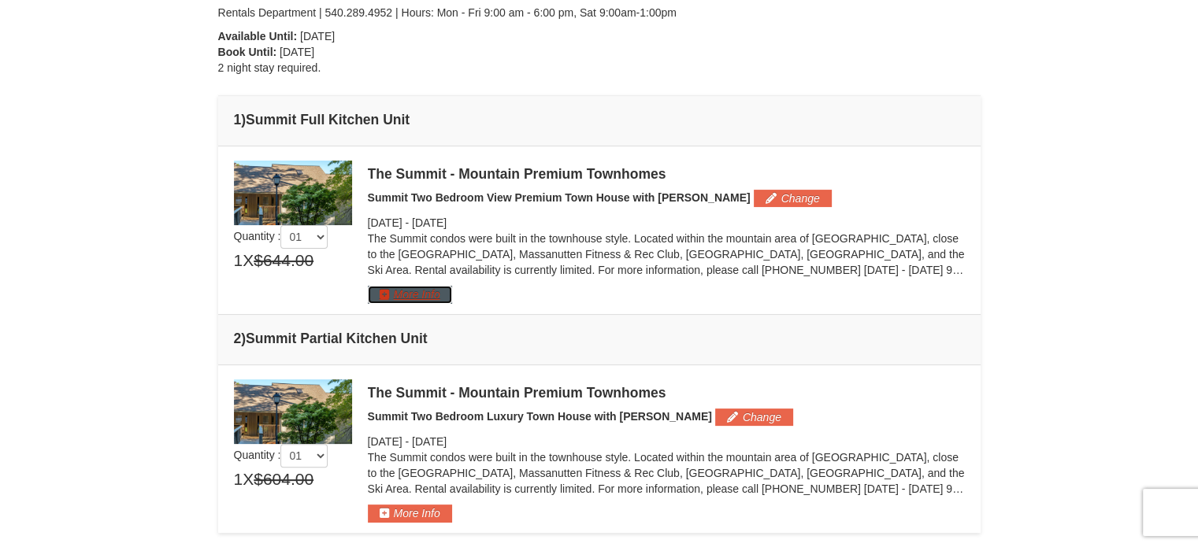
click at [426, 289] on button "More Info" at bounding box center [410, 294] width 84 height 17
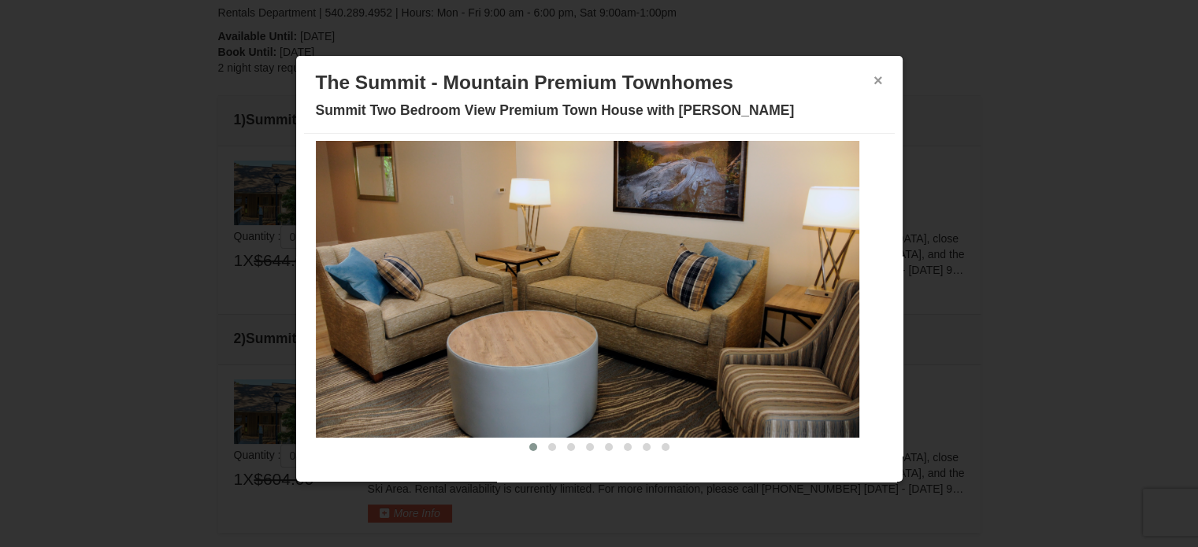
click at [873, 81] on button "×" at bounding box center [877, 80] width 9 height 16
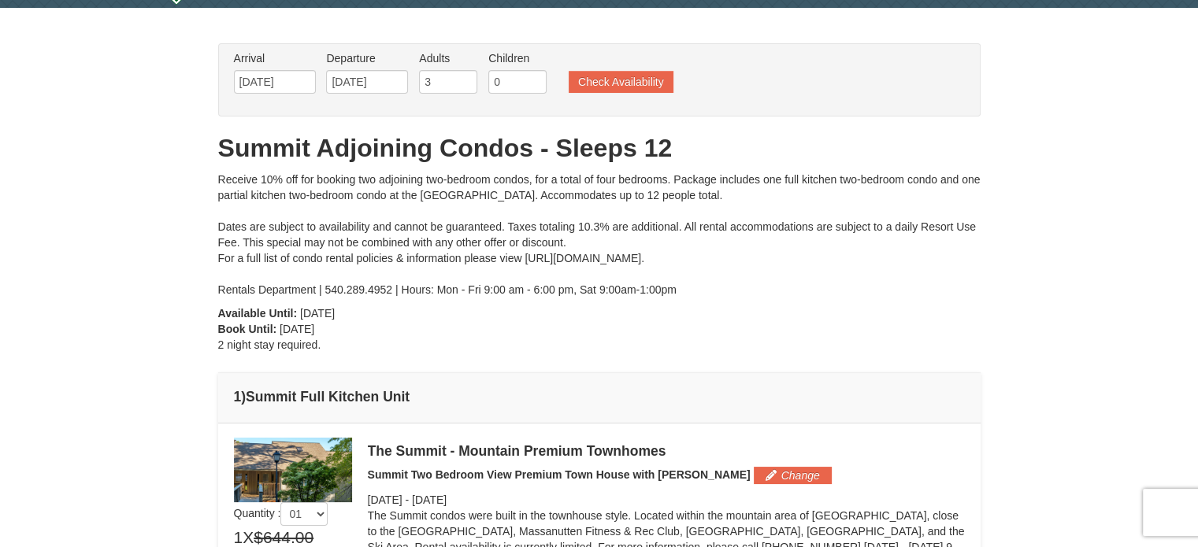
scroll to position [0, 0]
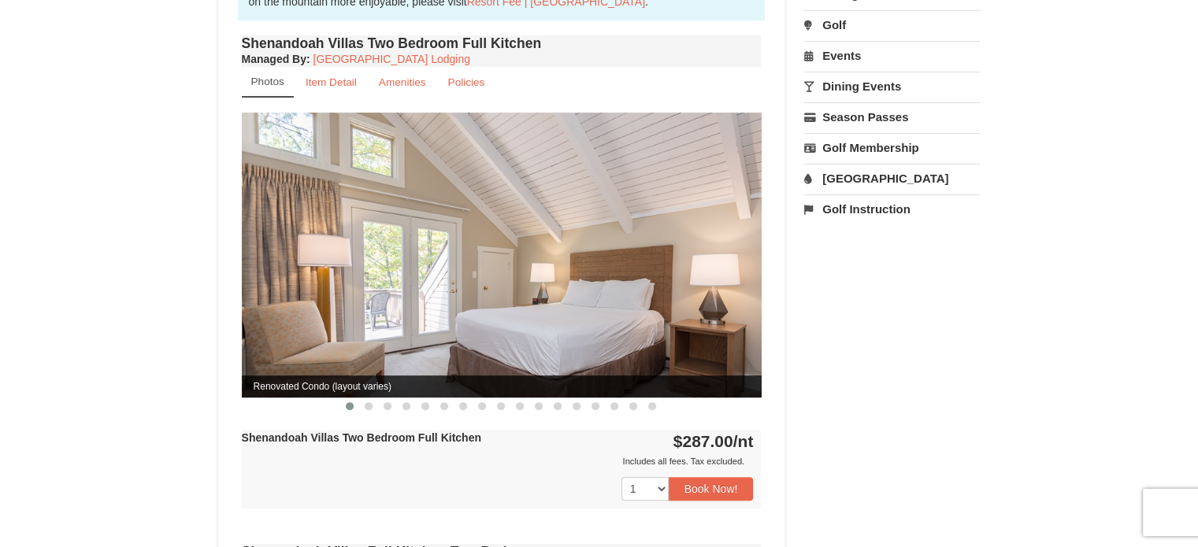
scroll to position [539, 0]
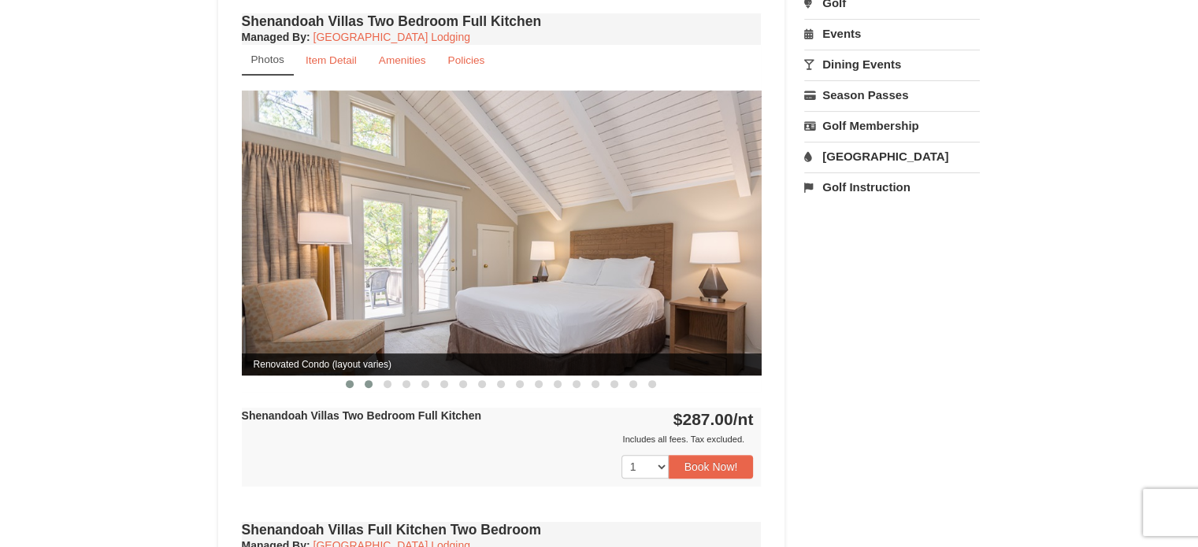
click at [366, 380] on span at bounding box center [369, 384] width 8 height 8
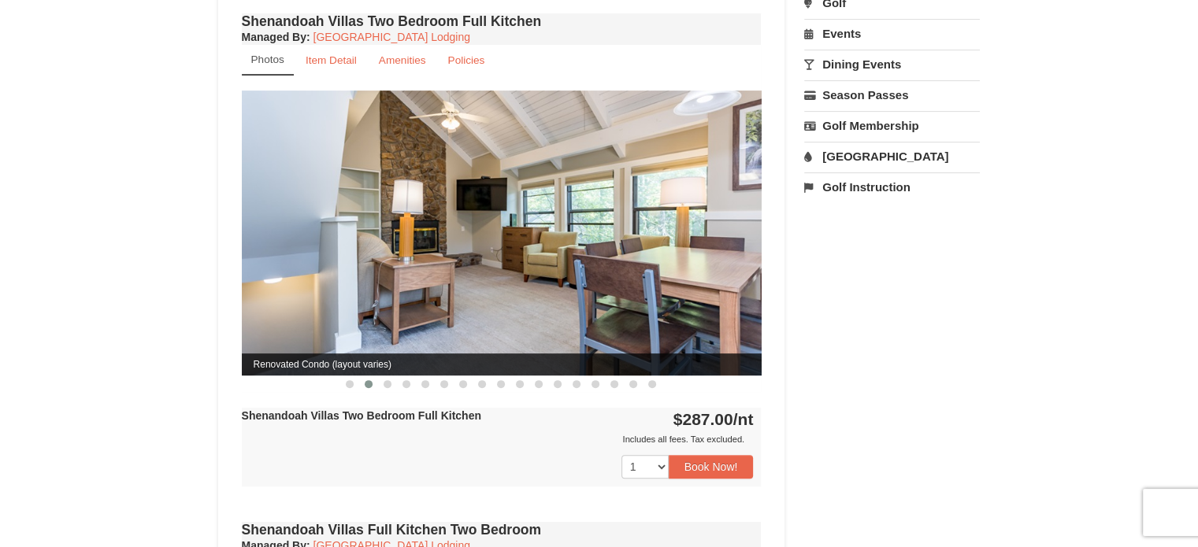
click at [366, 380] on span at bounding box center [369, 384] width 8 height 8
click at [389, 380] on span at bounding box center [387, 384] width 8 height 8
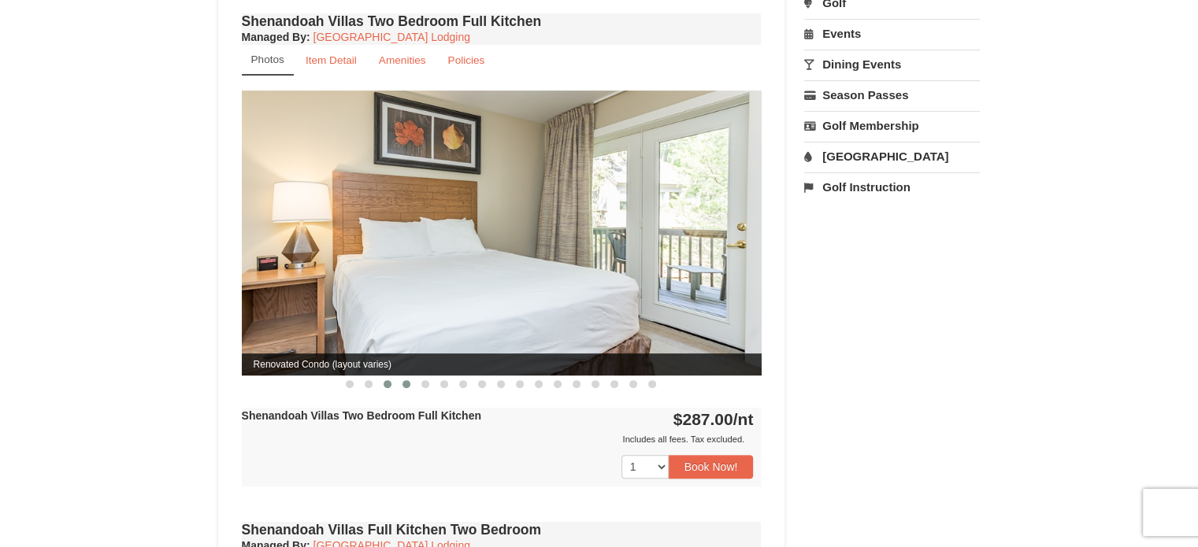
click at [405, 380] on span at bounding box center [406, 384] width 8 height 8
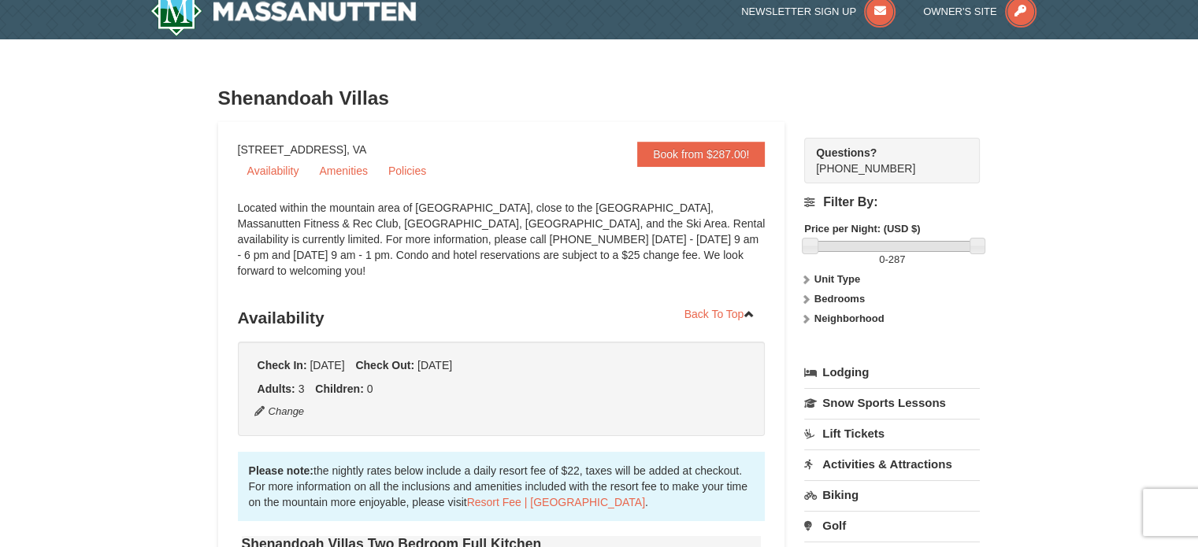
scroll to position [0, 0]
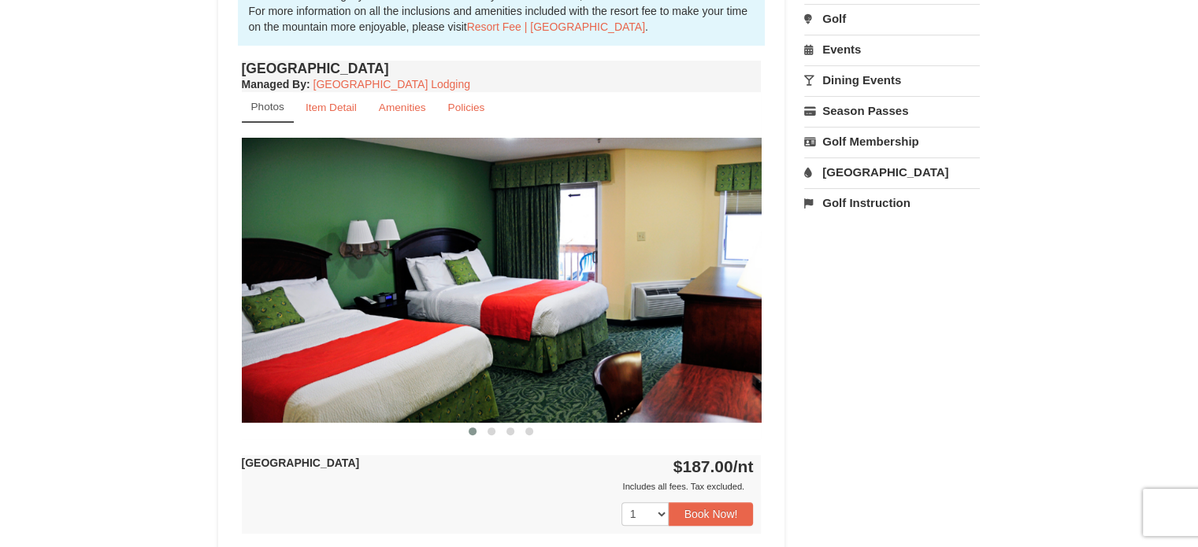
scroll to position [524, 0]
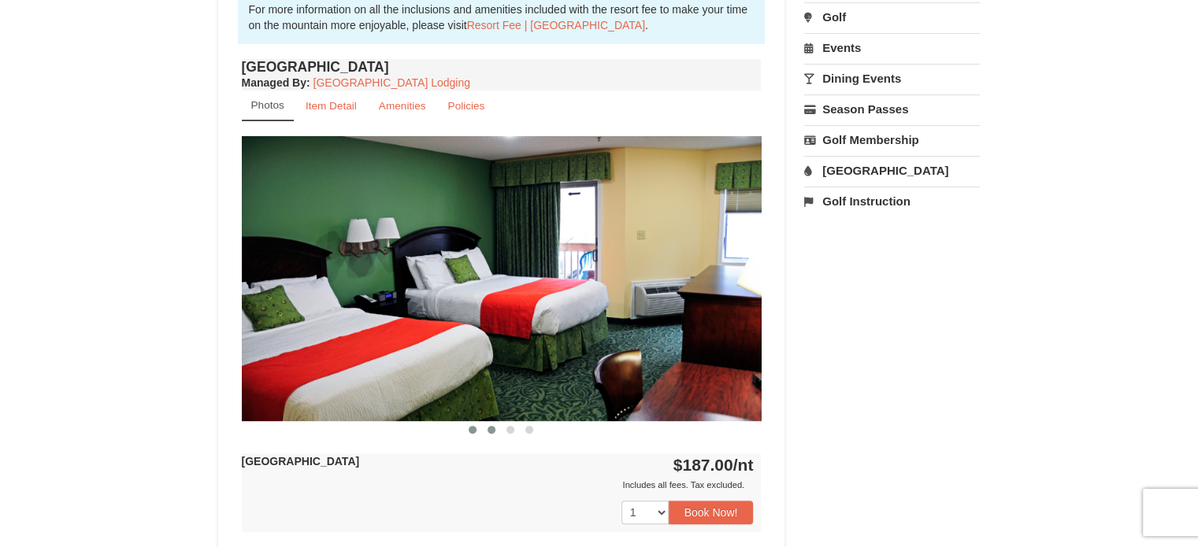
click at [489, 426] on span at bounding box center [491, 430] width 8 height 8
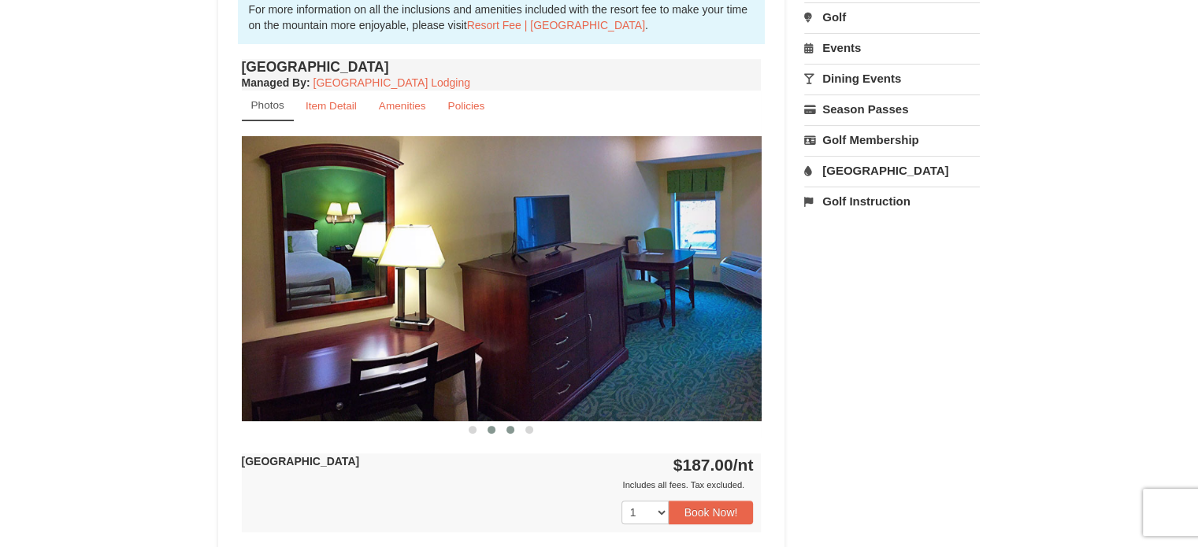
click at [513, 428] on span at bounding box center [510, 430] width 8 height 8
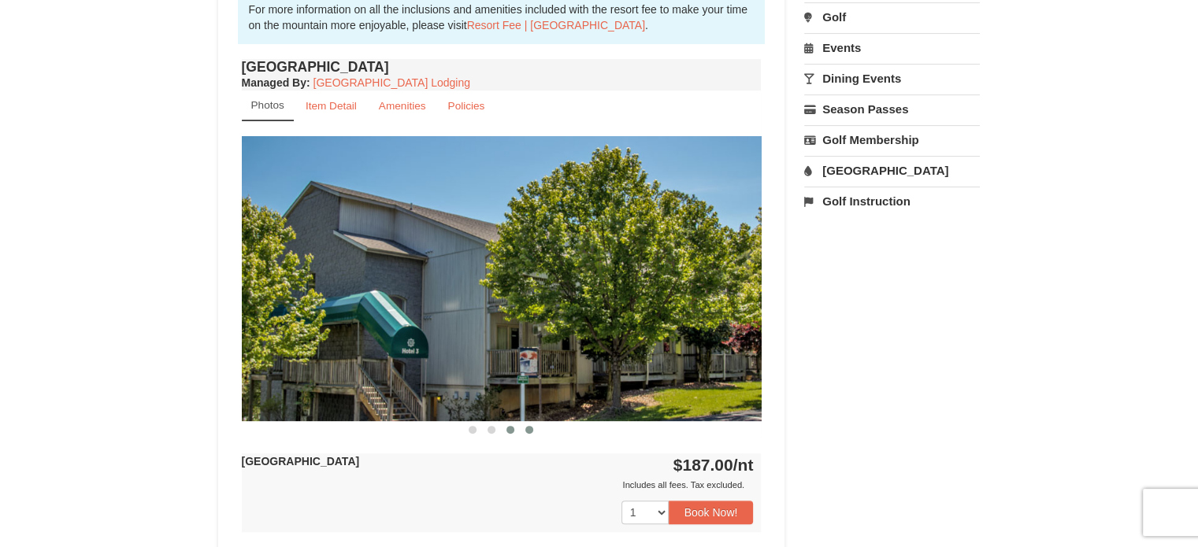
click at [528, 426] on span at bounding box center [529, 430] width 8 height 8
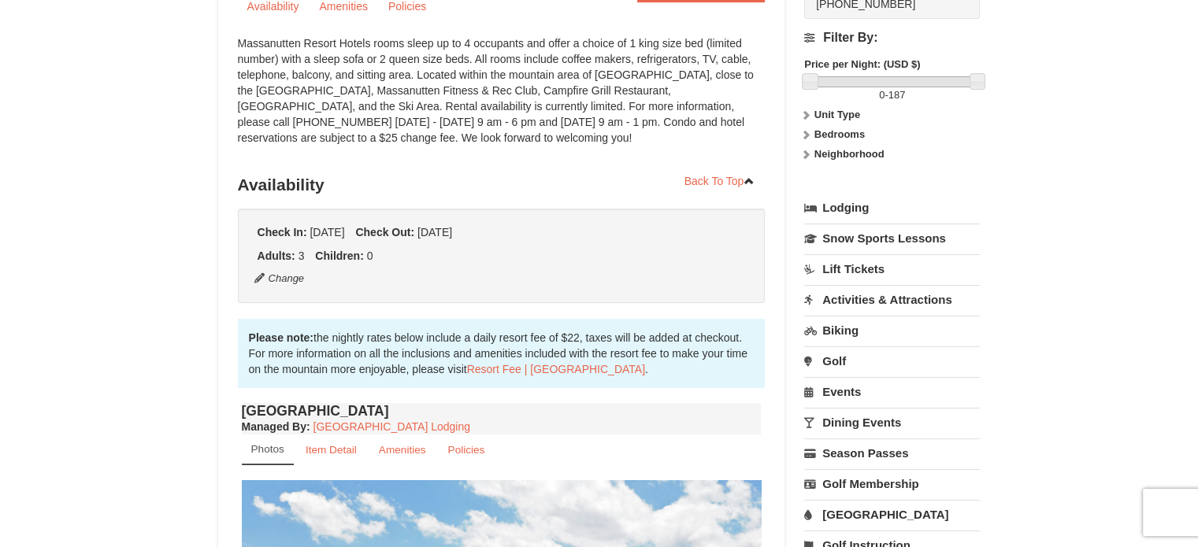
scroll to position [0, 0]
